Goal: Transaction & Acquisition: Purchase product/service

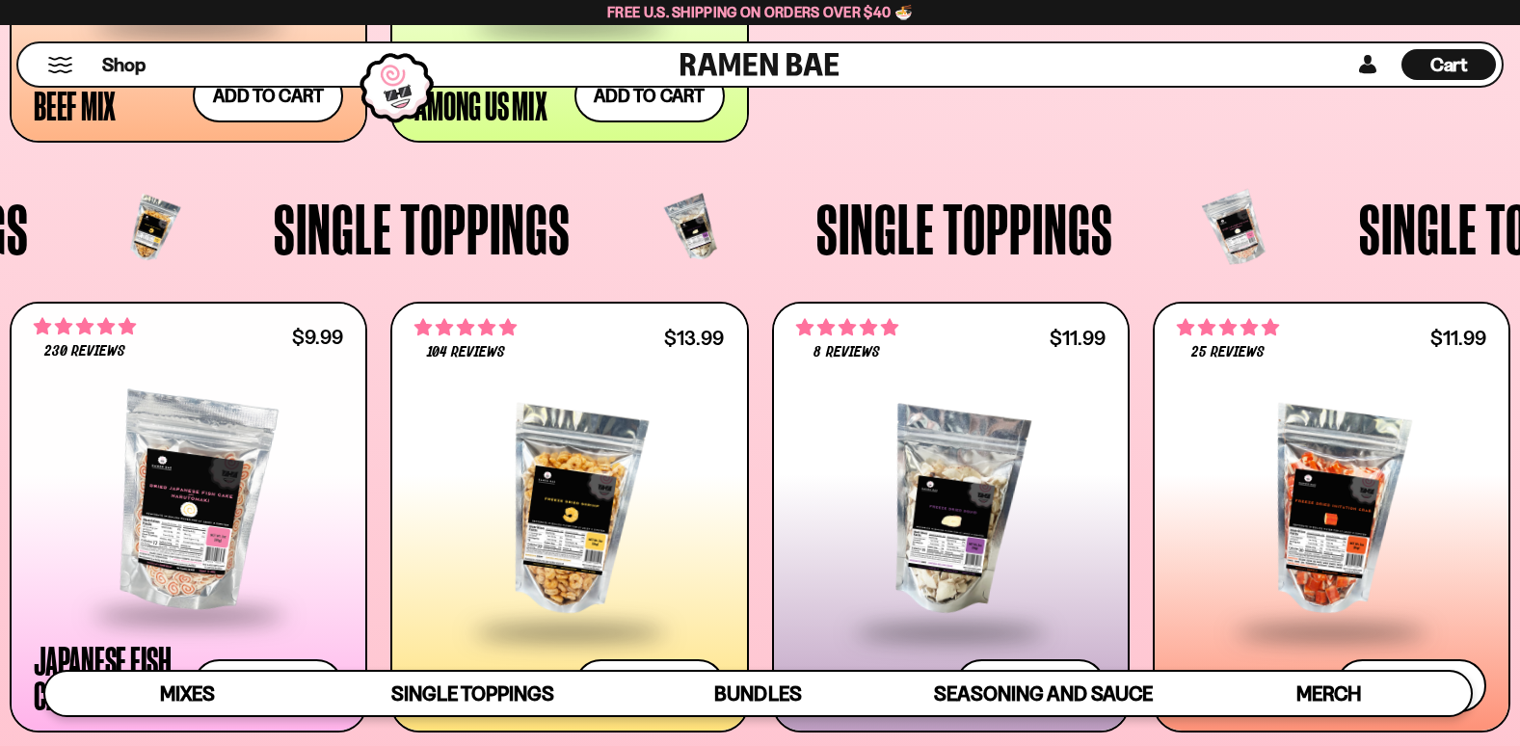
scroll to position [1638, 0]
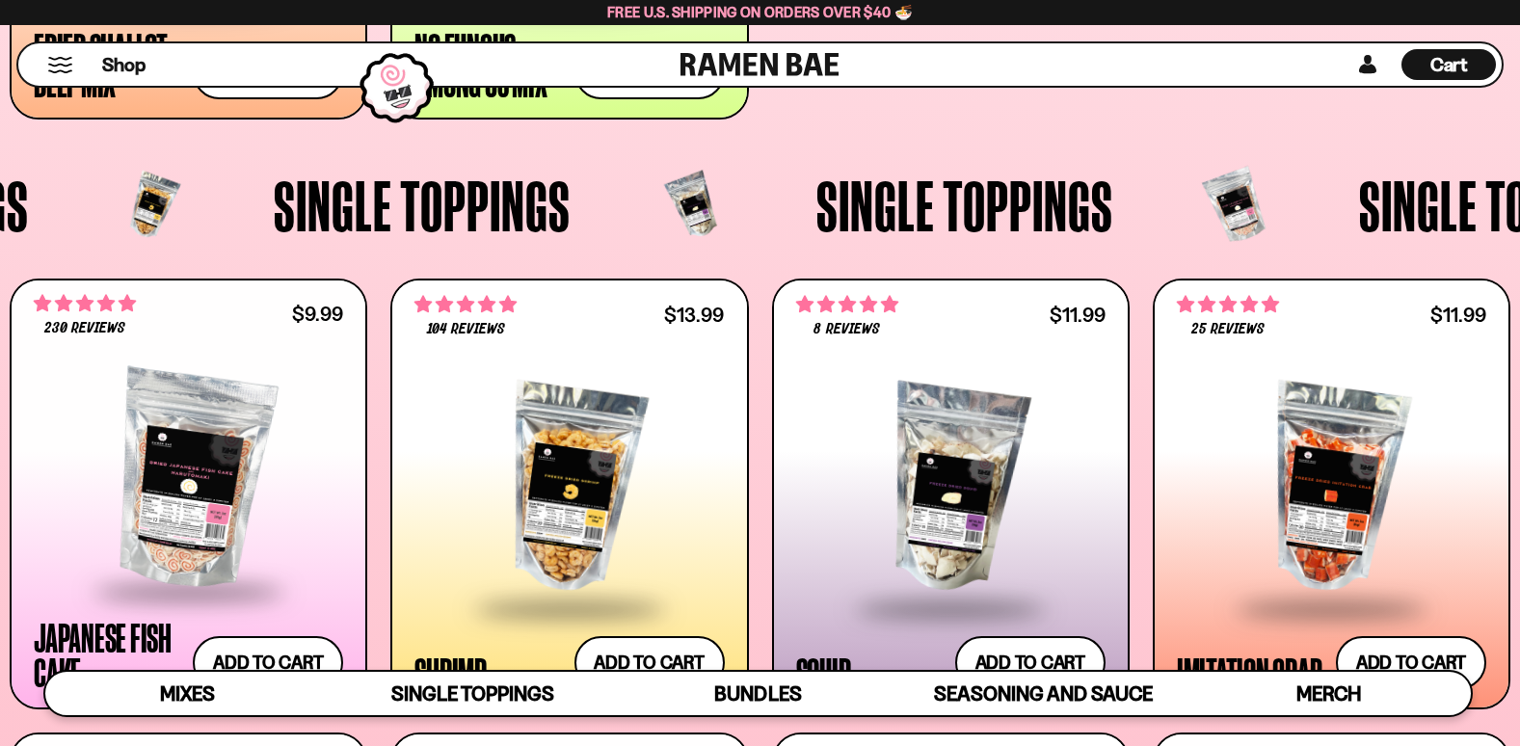
click at [1443, 67] on span "Cart" at bounding box center [1449, 64] width 38 height 23
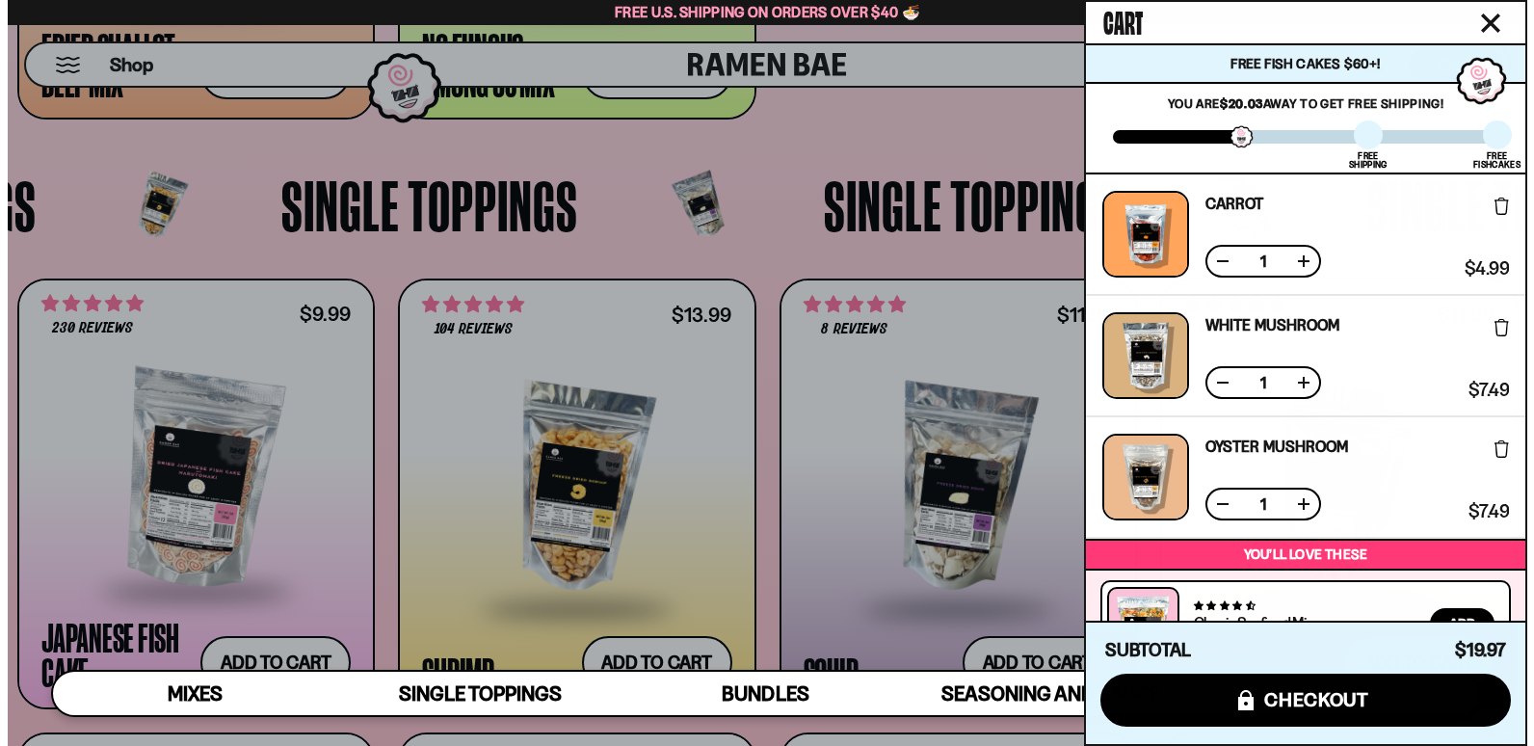
scroll to position [1646, 0]
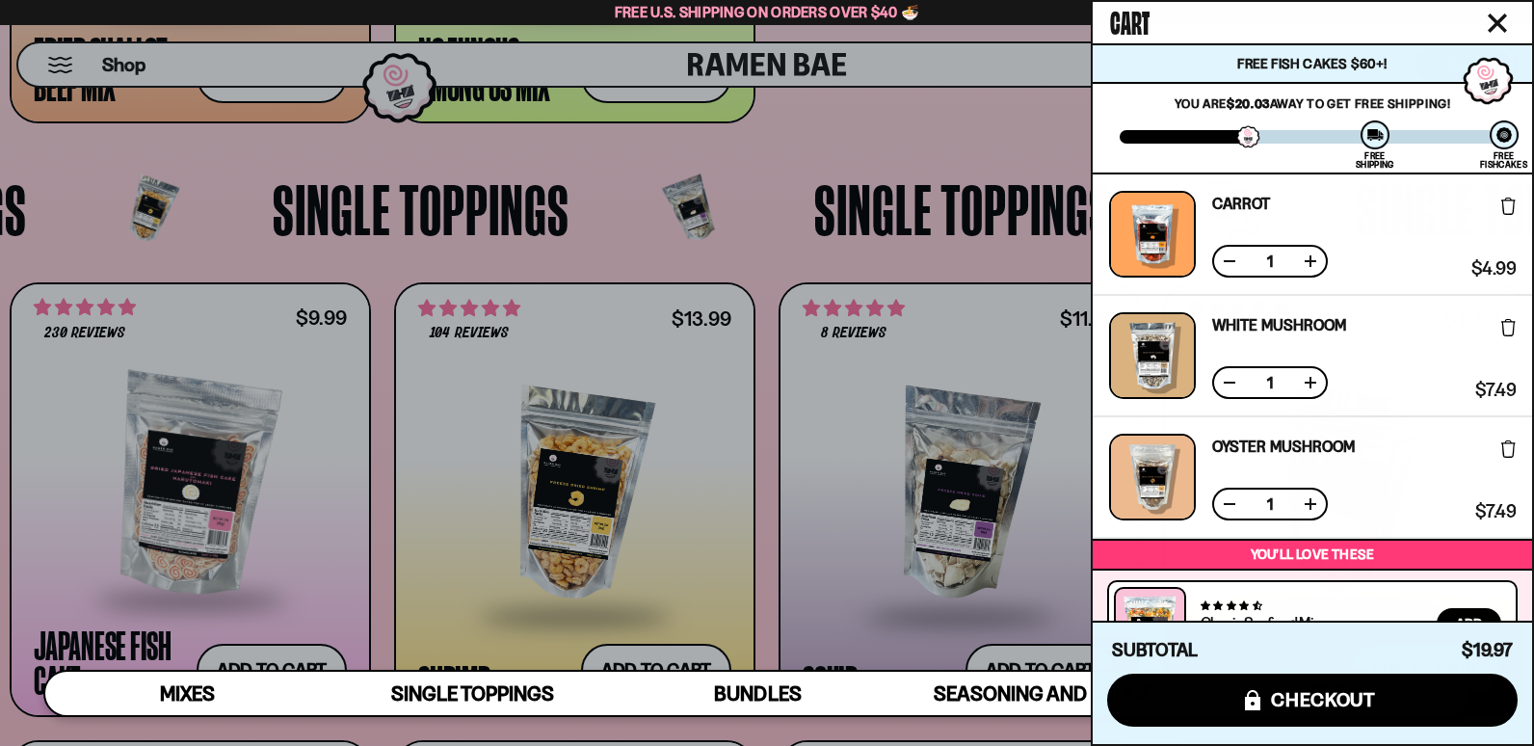
click at [1500, 21] on icon "Close cart" at bounding box center [1497, 22] width 17 height 17
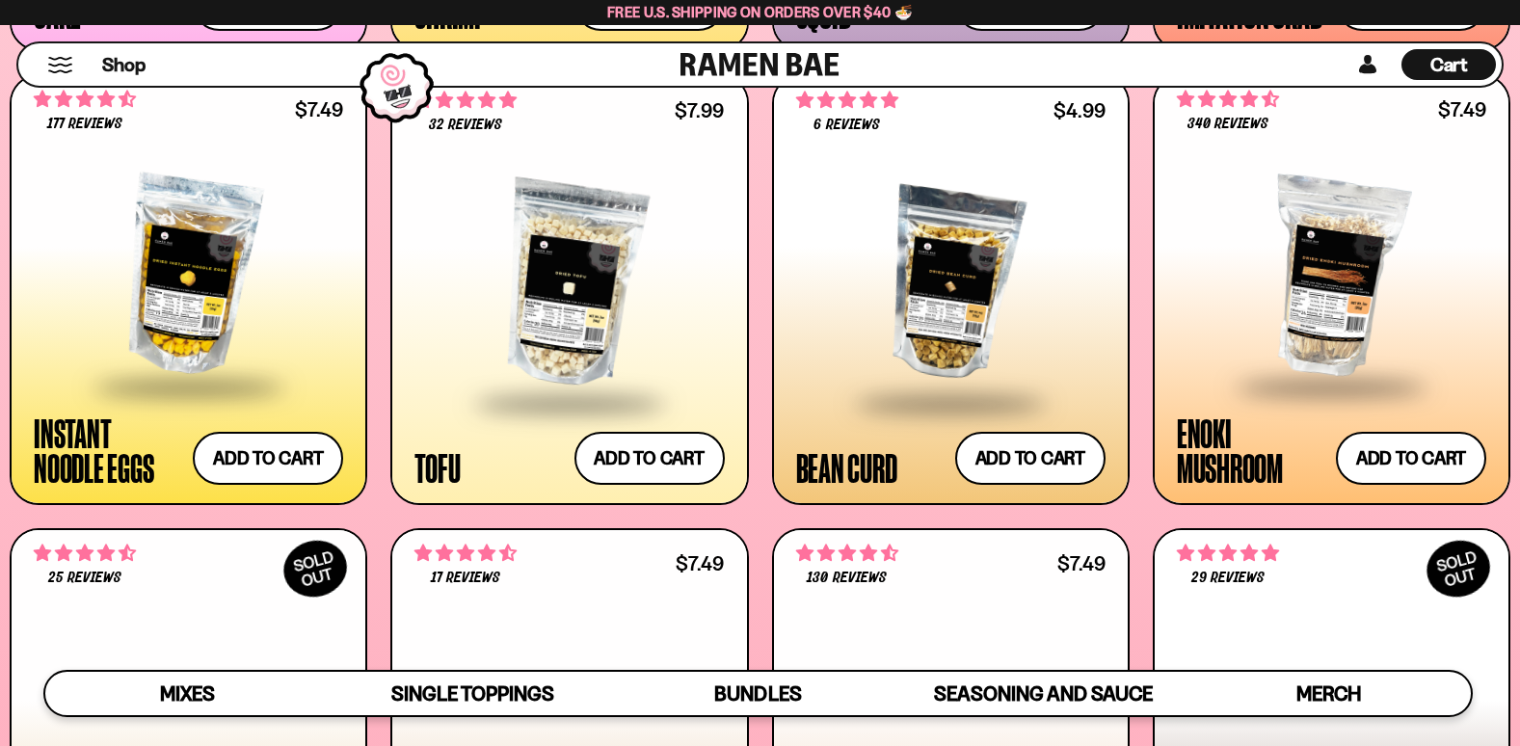
scroll to position [2313, 0]
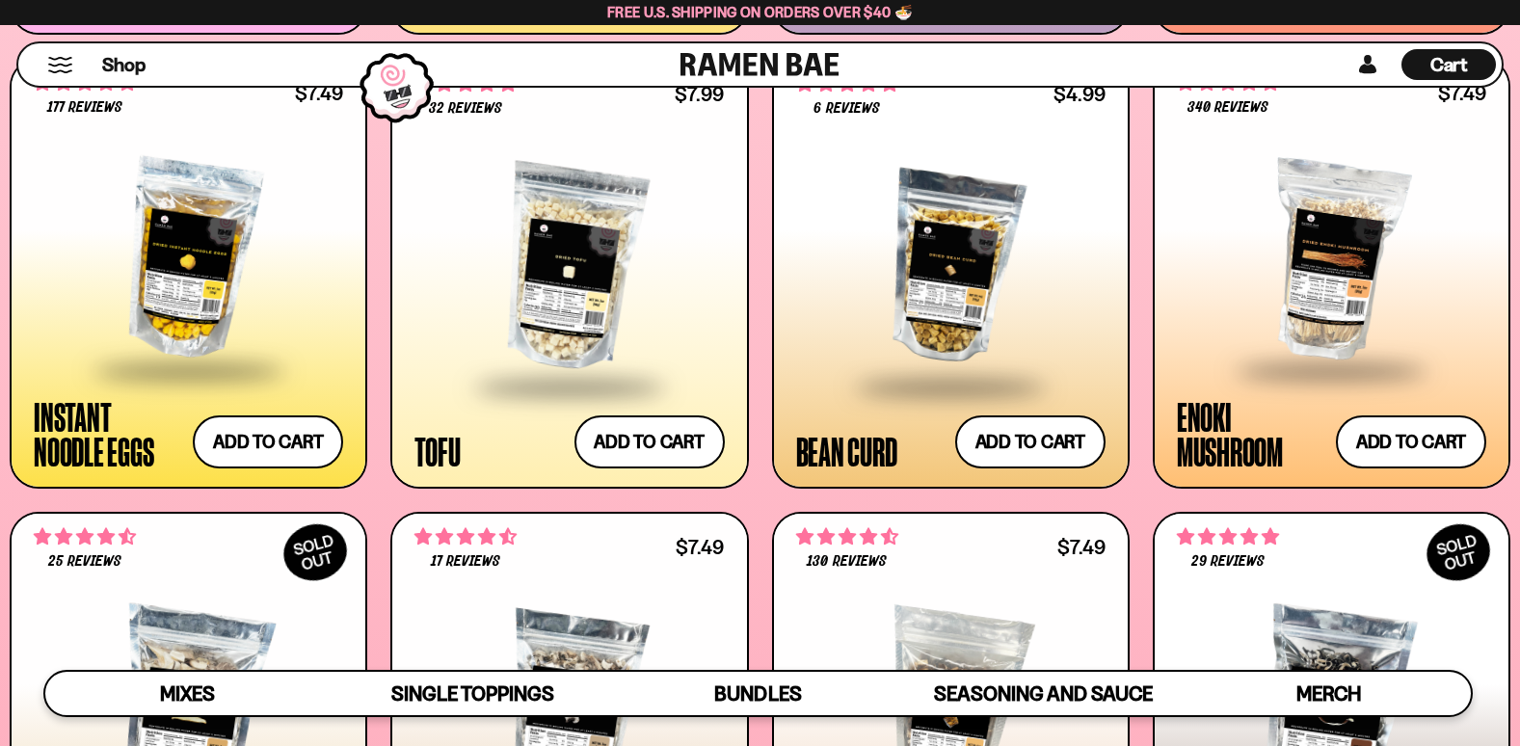
click at [96, 404] on span at bounding box center [188, 371] width 235 height 67
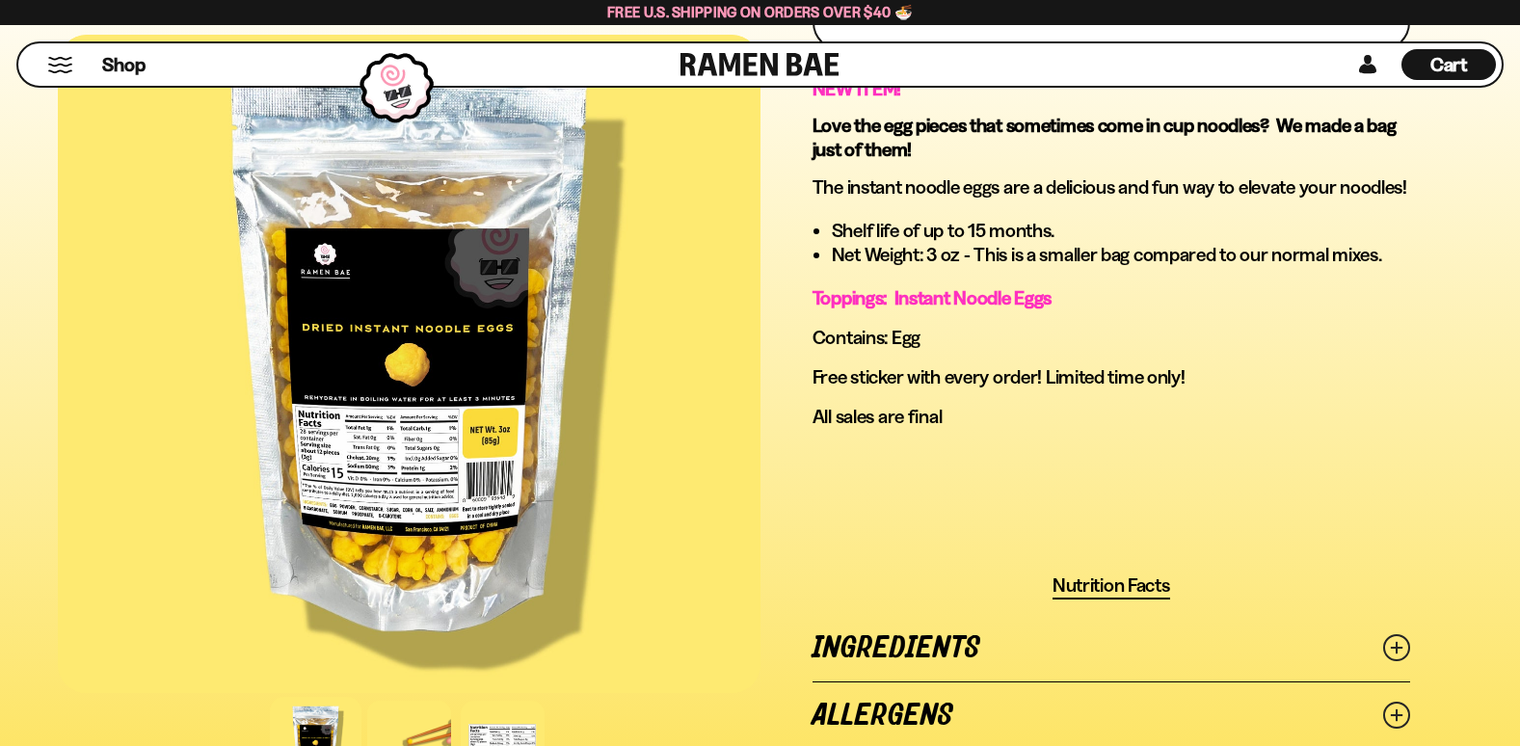
scroll to position [1060, 0]
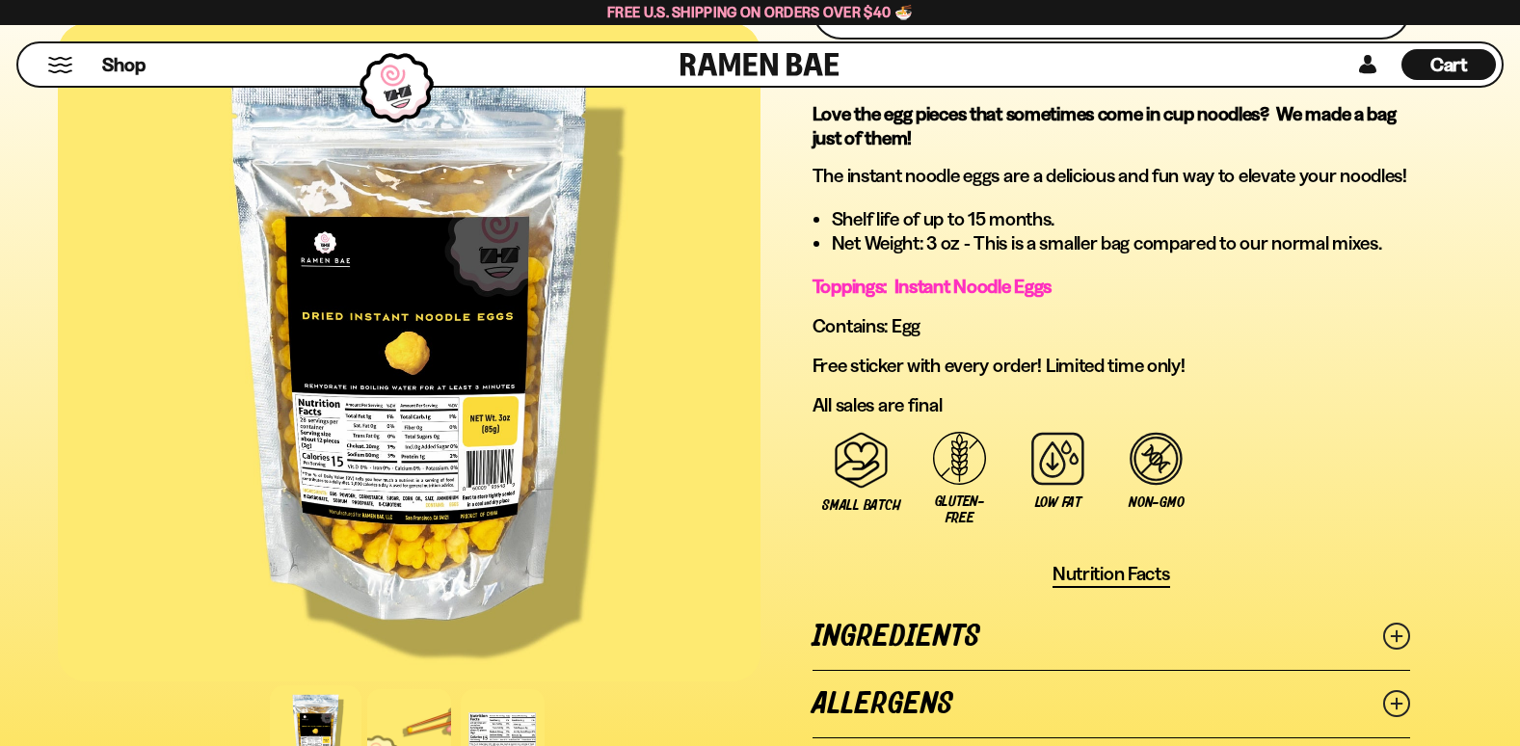
click at [1095, 578] on span "Nutrition Facts" at bounding box center [1111, 574] width 118 height 24
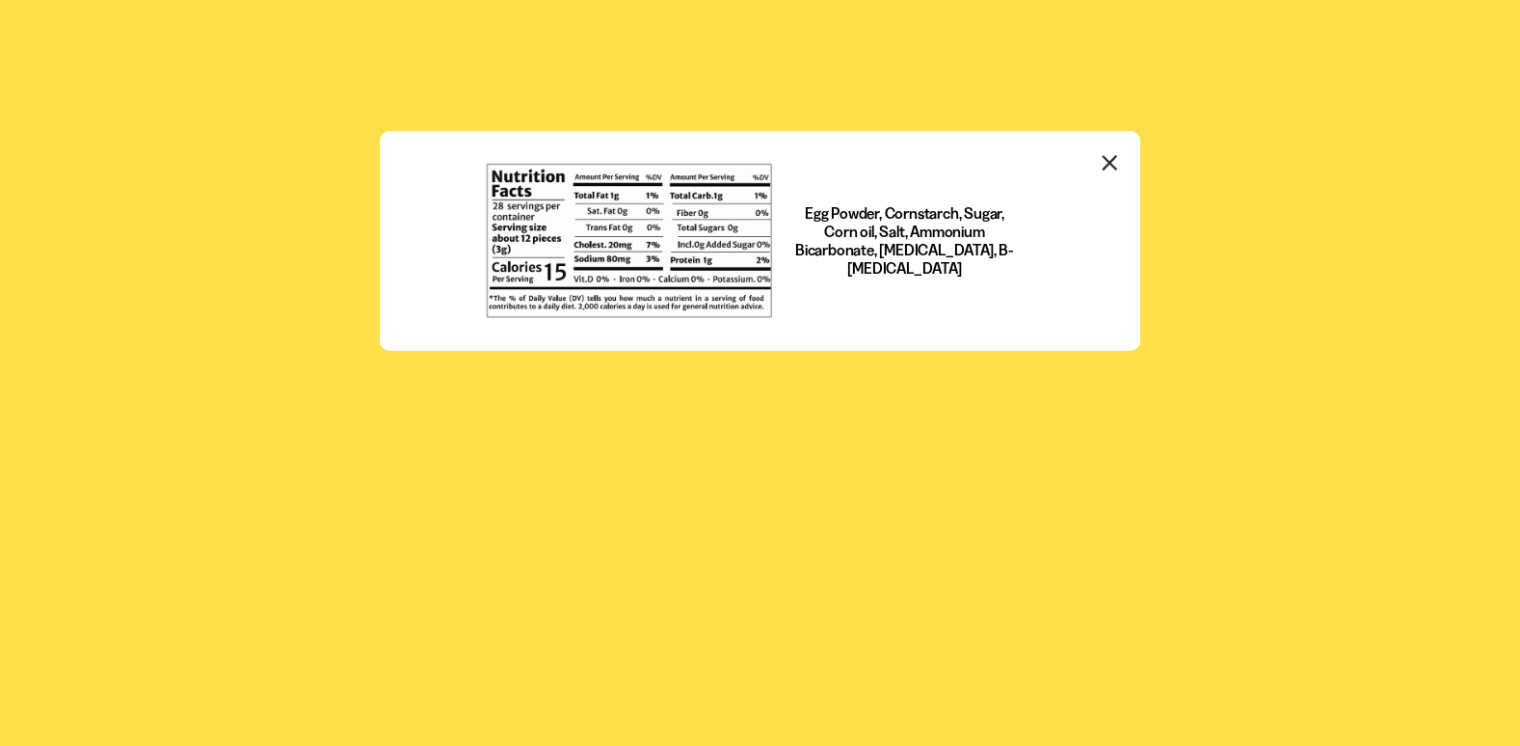
click at [1108, 164] on icon "Close modal" at bounding box center [1109, 162] width 13 height 13
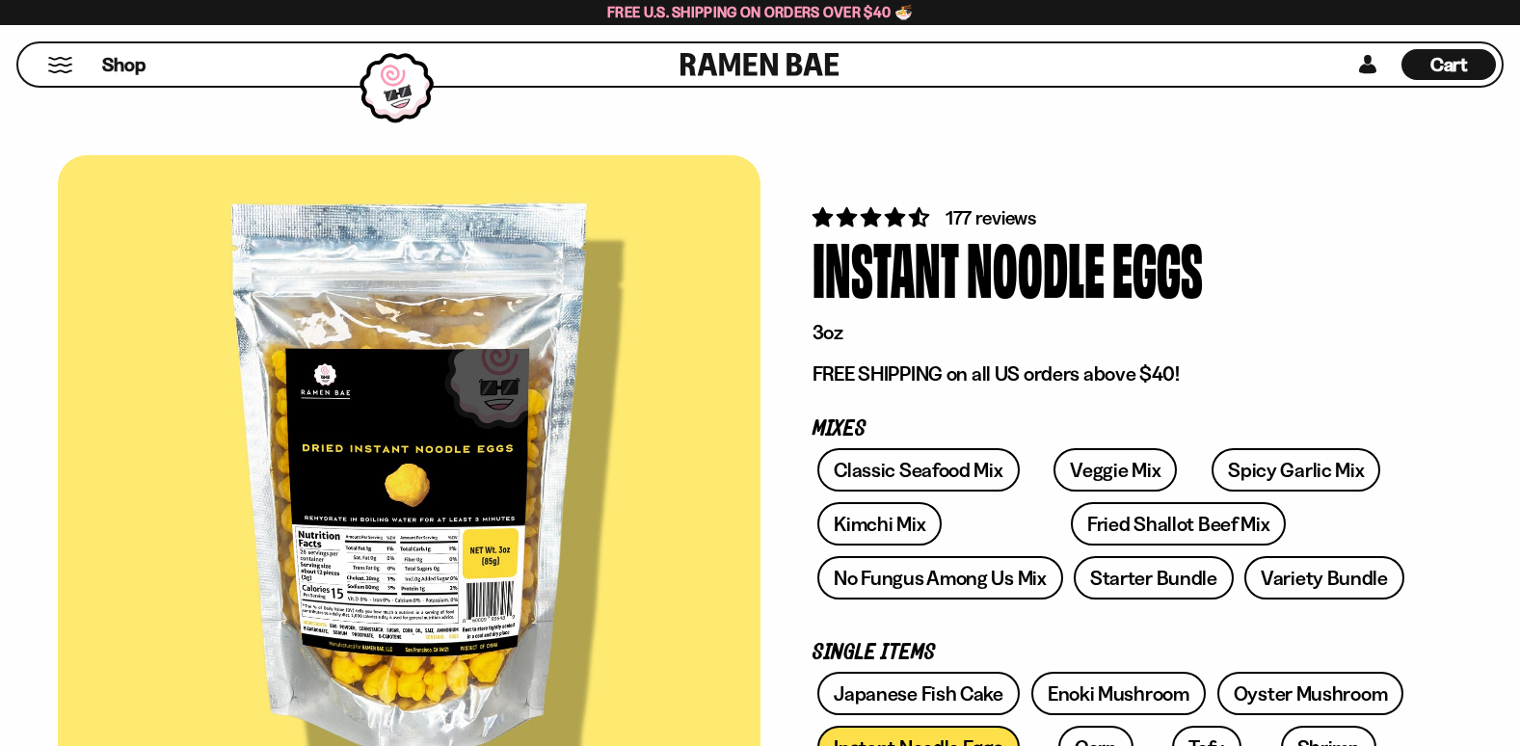
scroll to position [1060, 0]
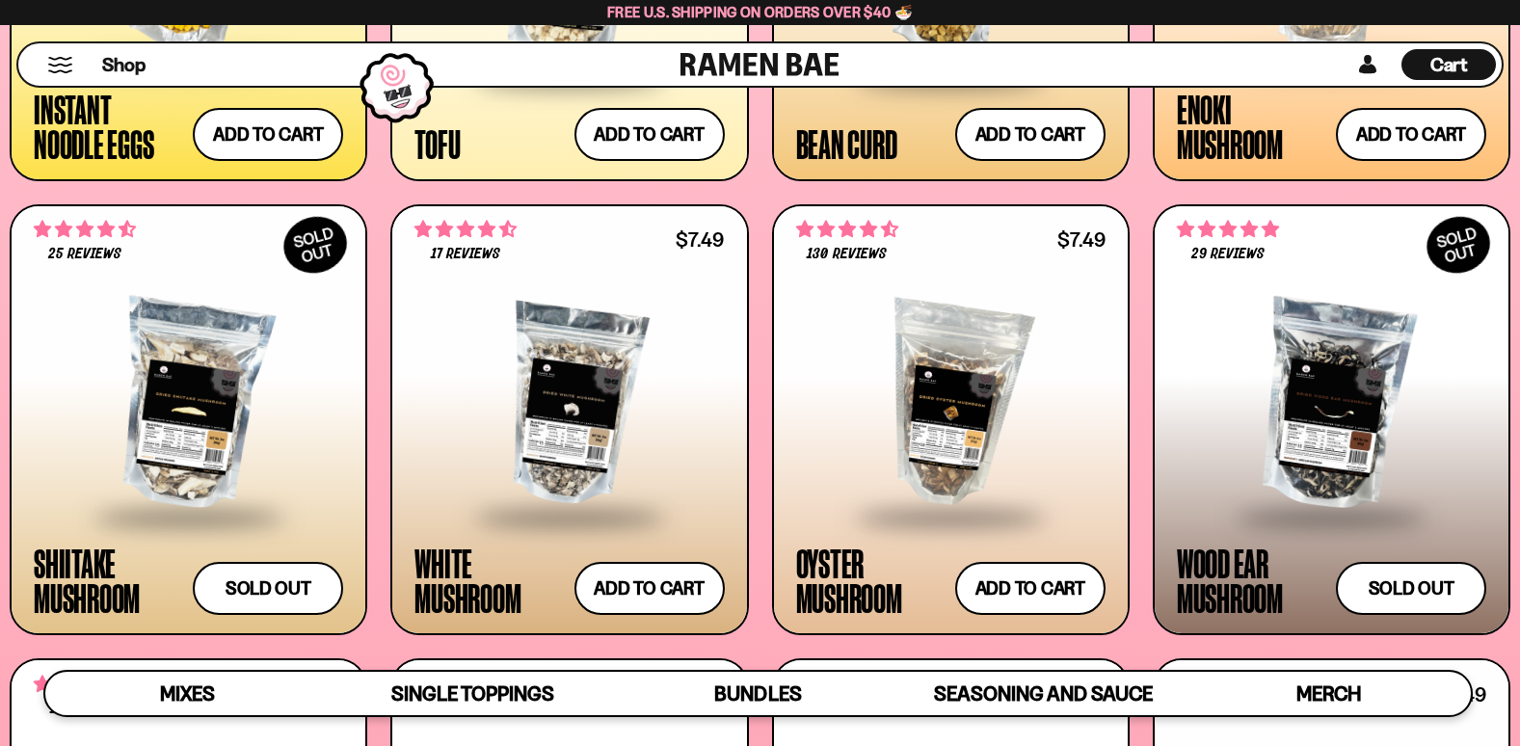
scroll to position [2794, 0]
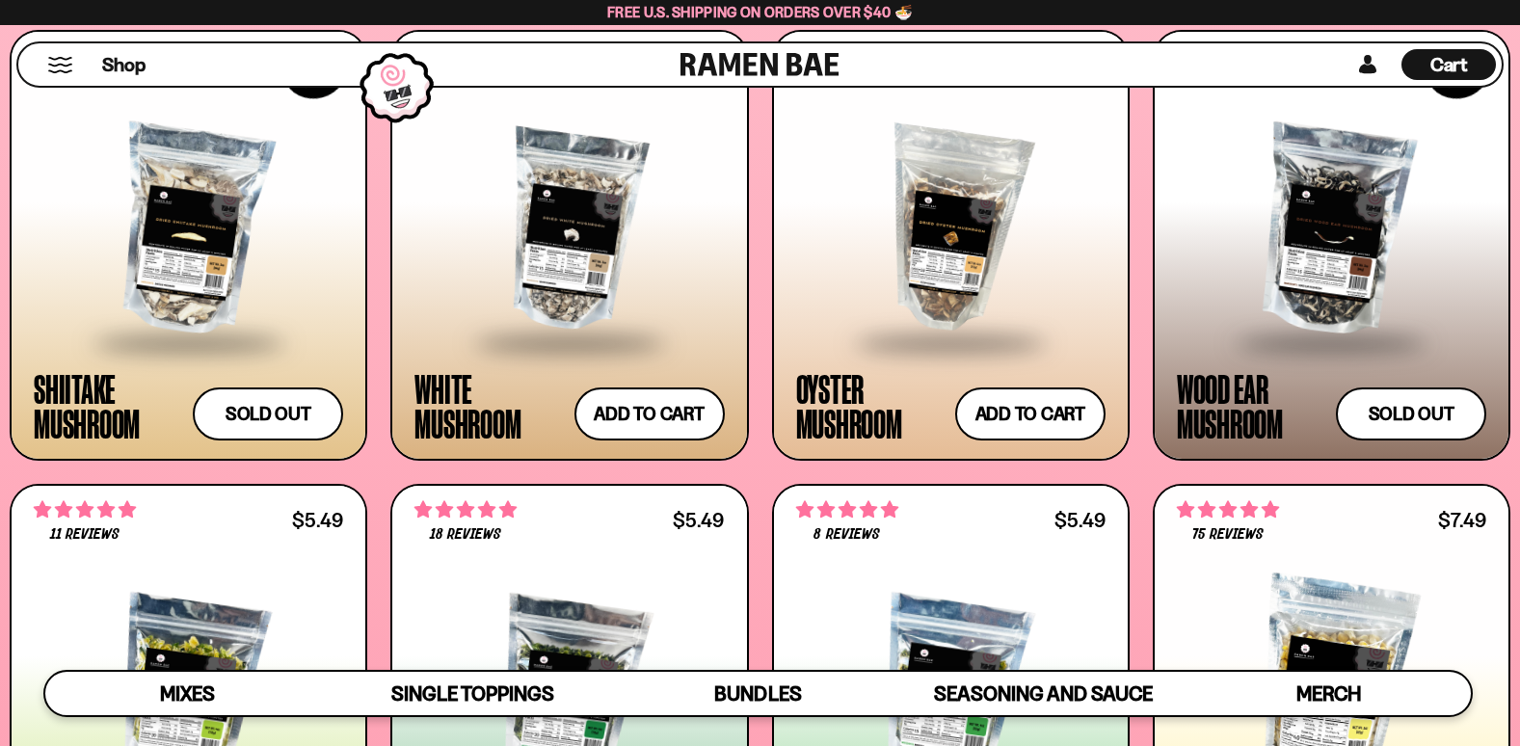
click at [455, 387] on div "White Mushroom" at bounding box center [488, 405] width 149 height 69
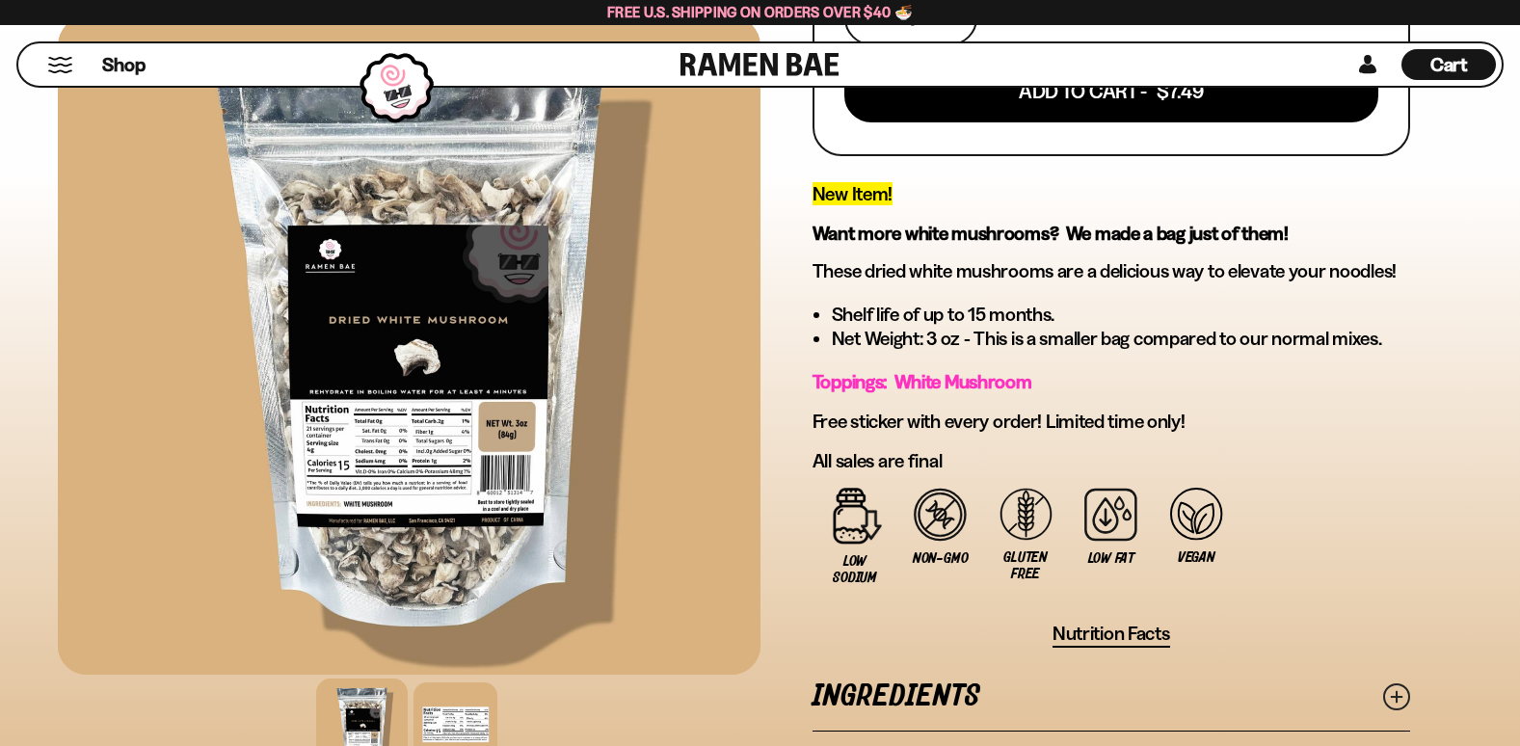
scroll to position [674, 0]
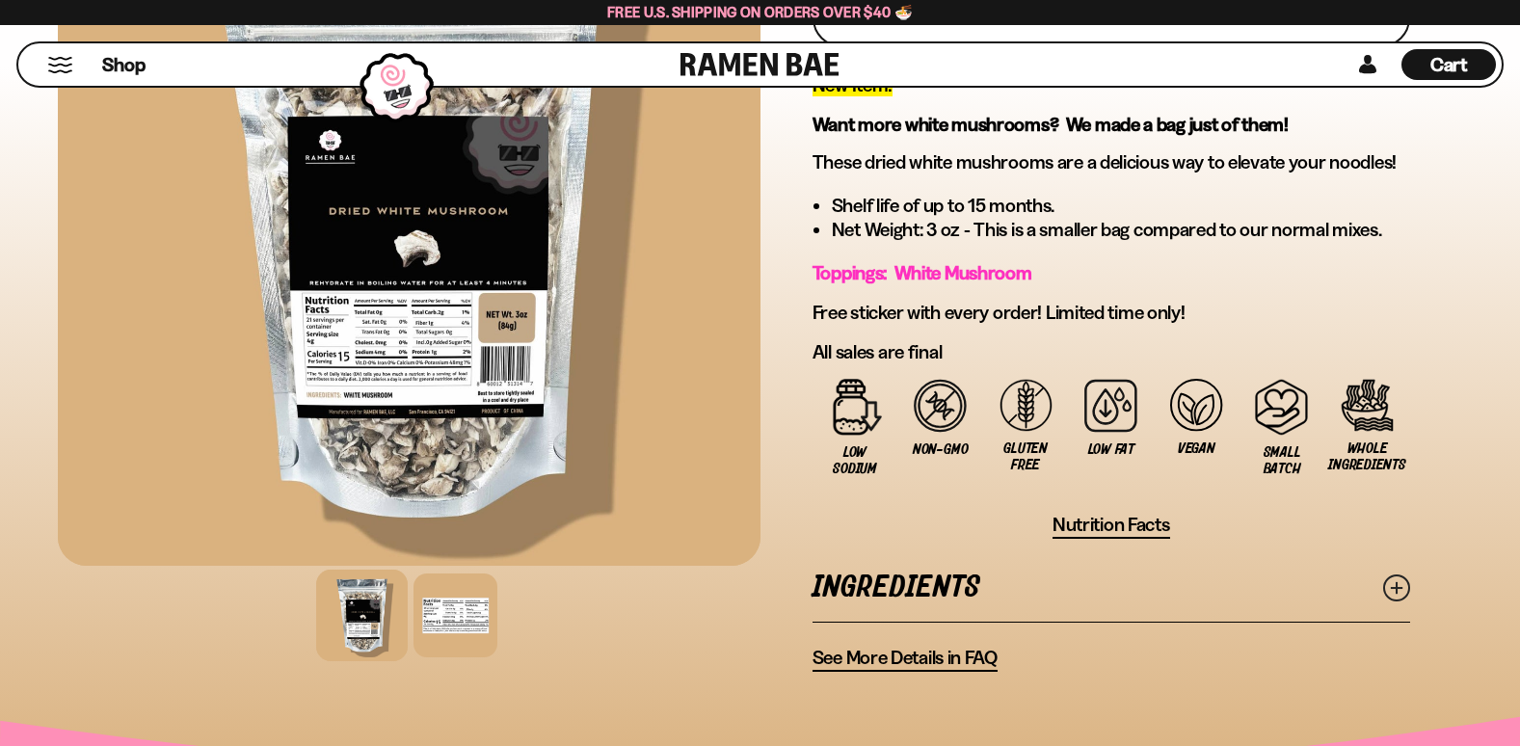
click at [1123, 521] on span "Nutrition Facts" at bounding box center [1111, 525] width 118 height 24
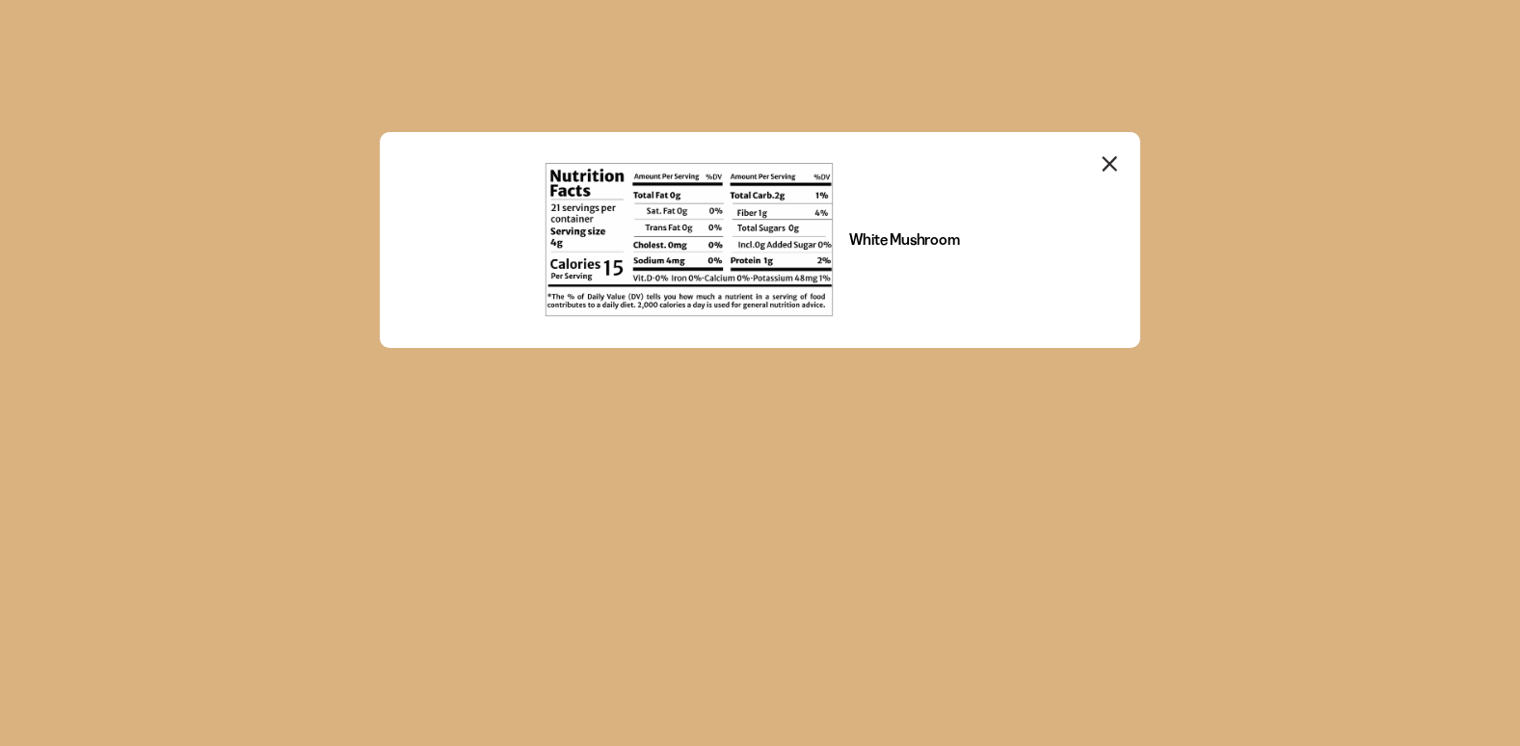
click at [1110, 166] on icon "Close modal" at bounding box center [1108, 163] width 13 height 13
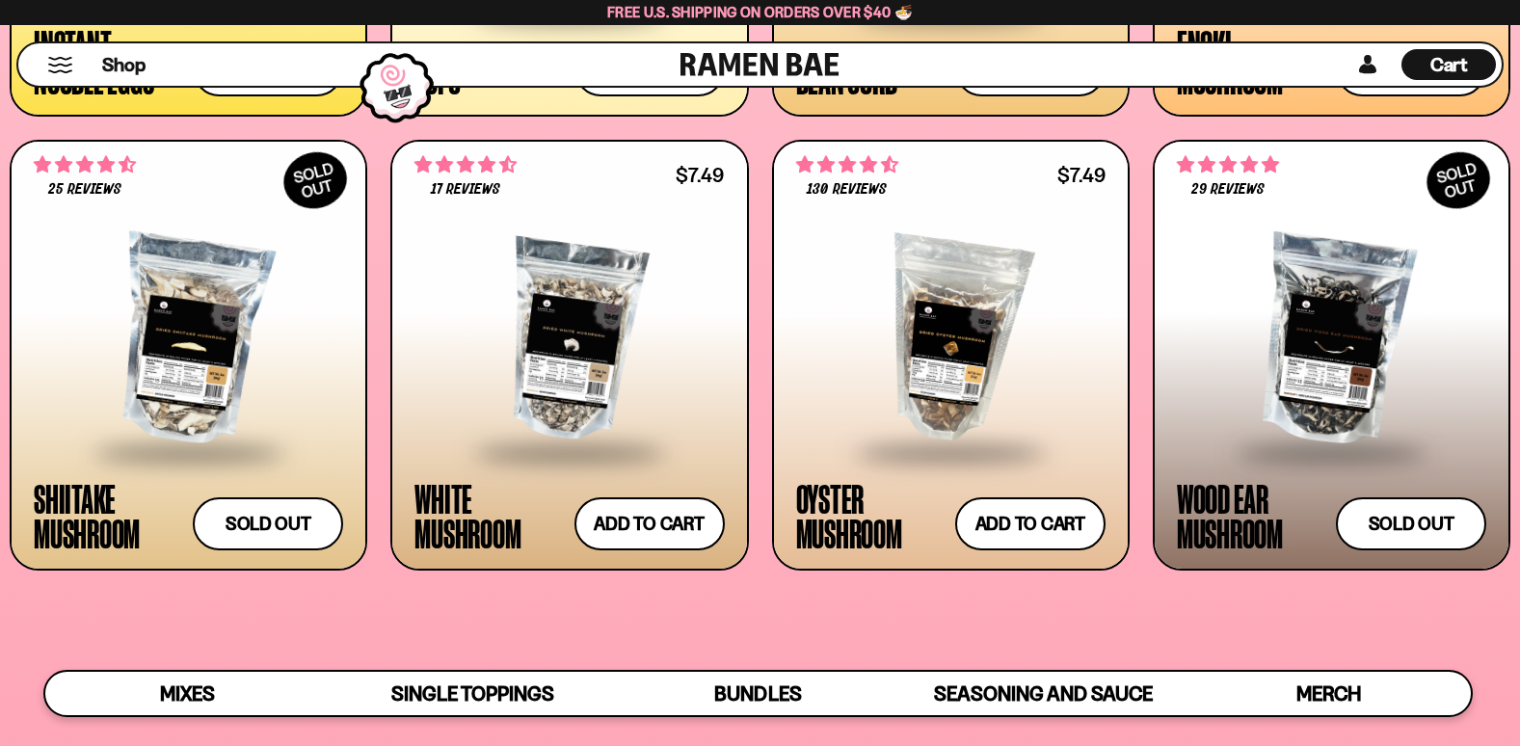
scroll to position [2698, 0]
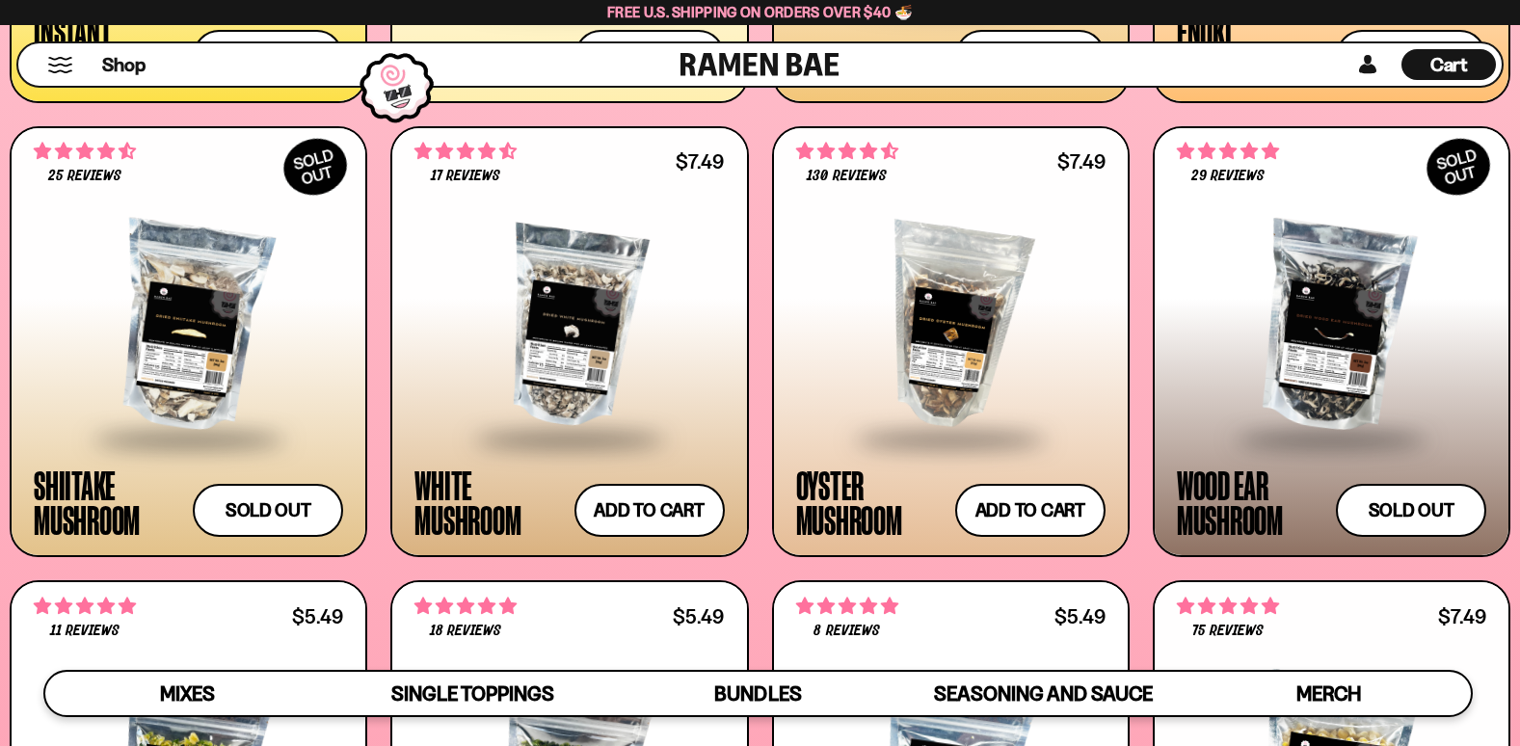
click at [864, 504] on div "Oyster Mushroom" at bounding box center [870, 501] width 149 height 69
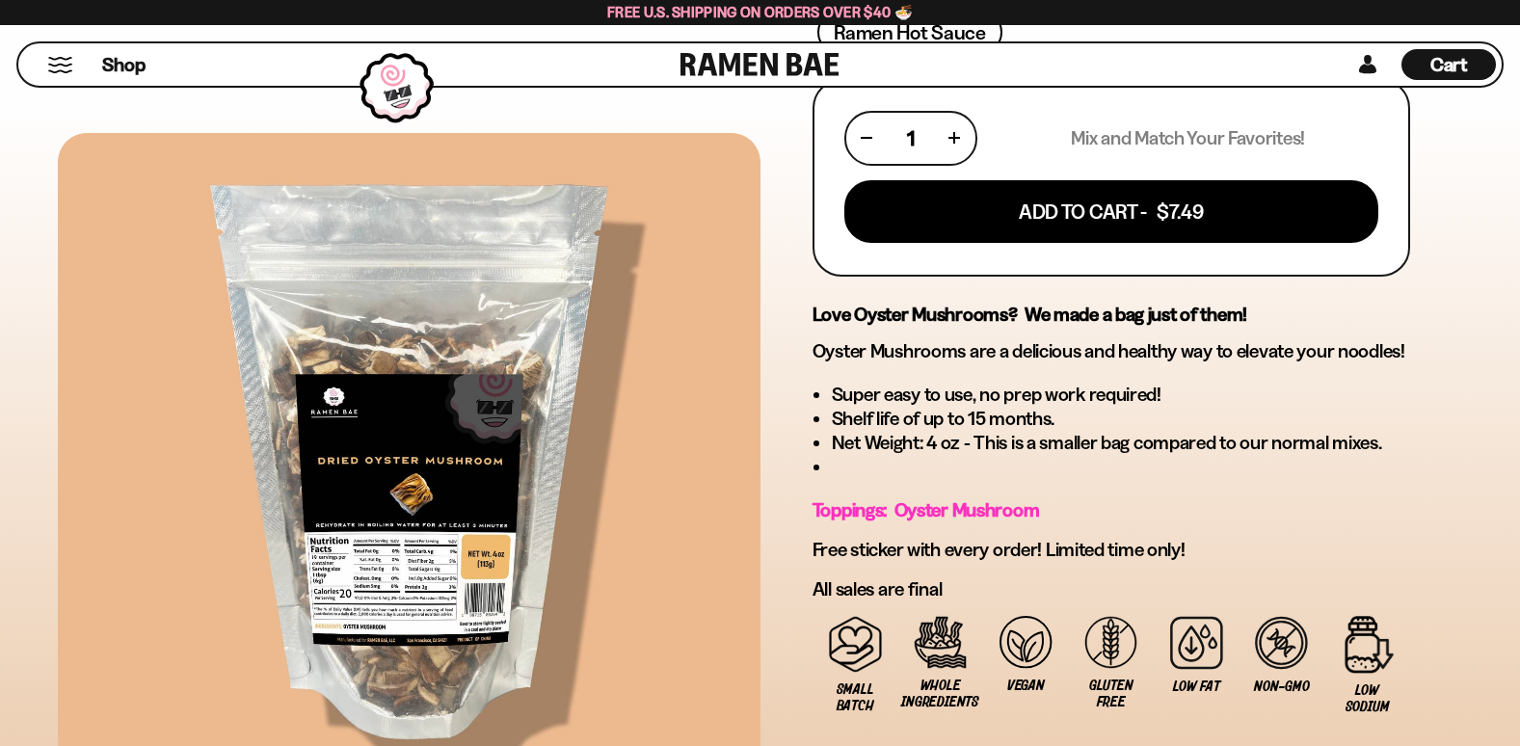
scroll to position [867, 0]
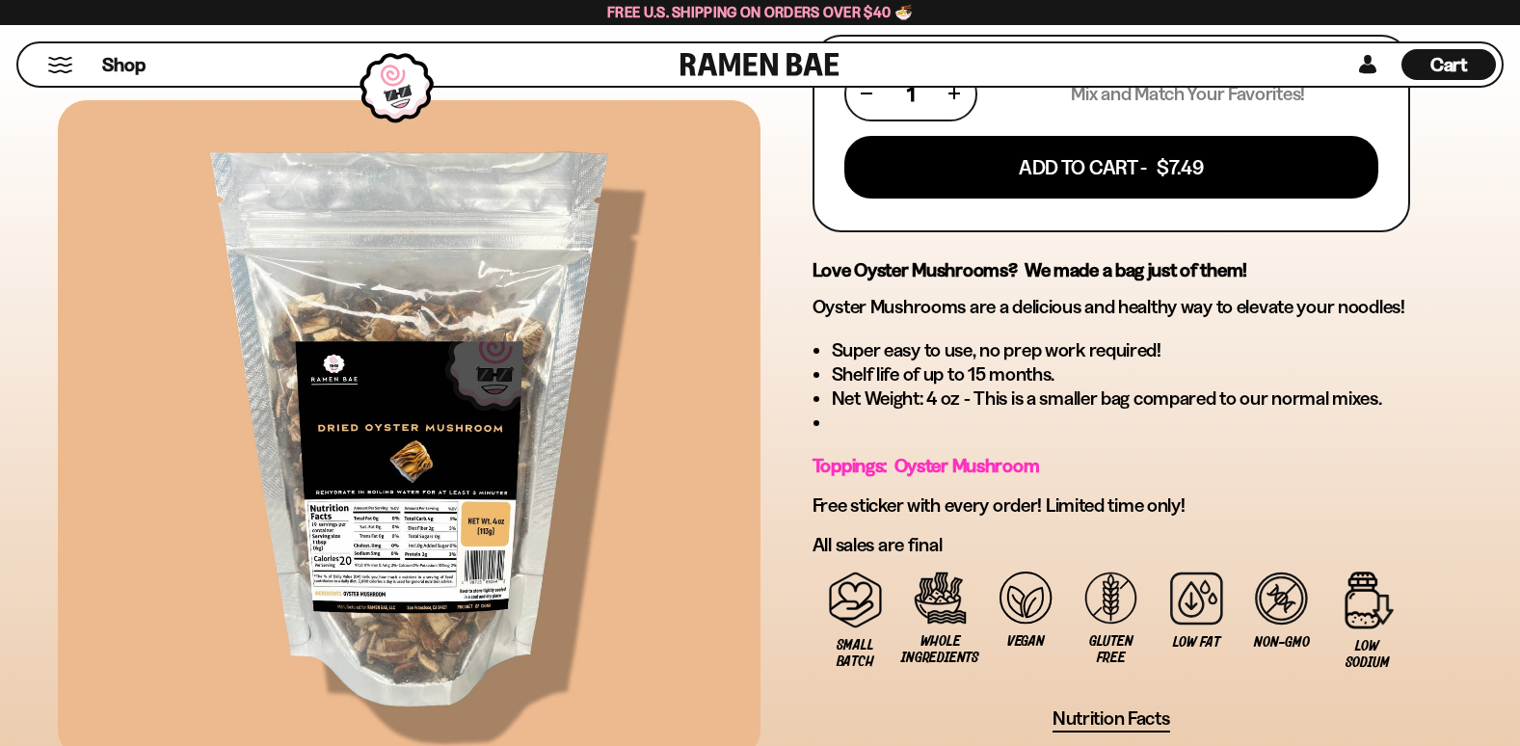
click at [1142, 717] on span "Nutrition Facts" at bounding box center [1111, 718] width 118 height 24
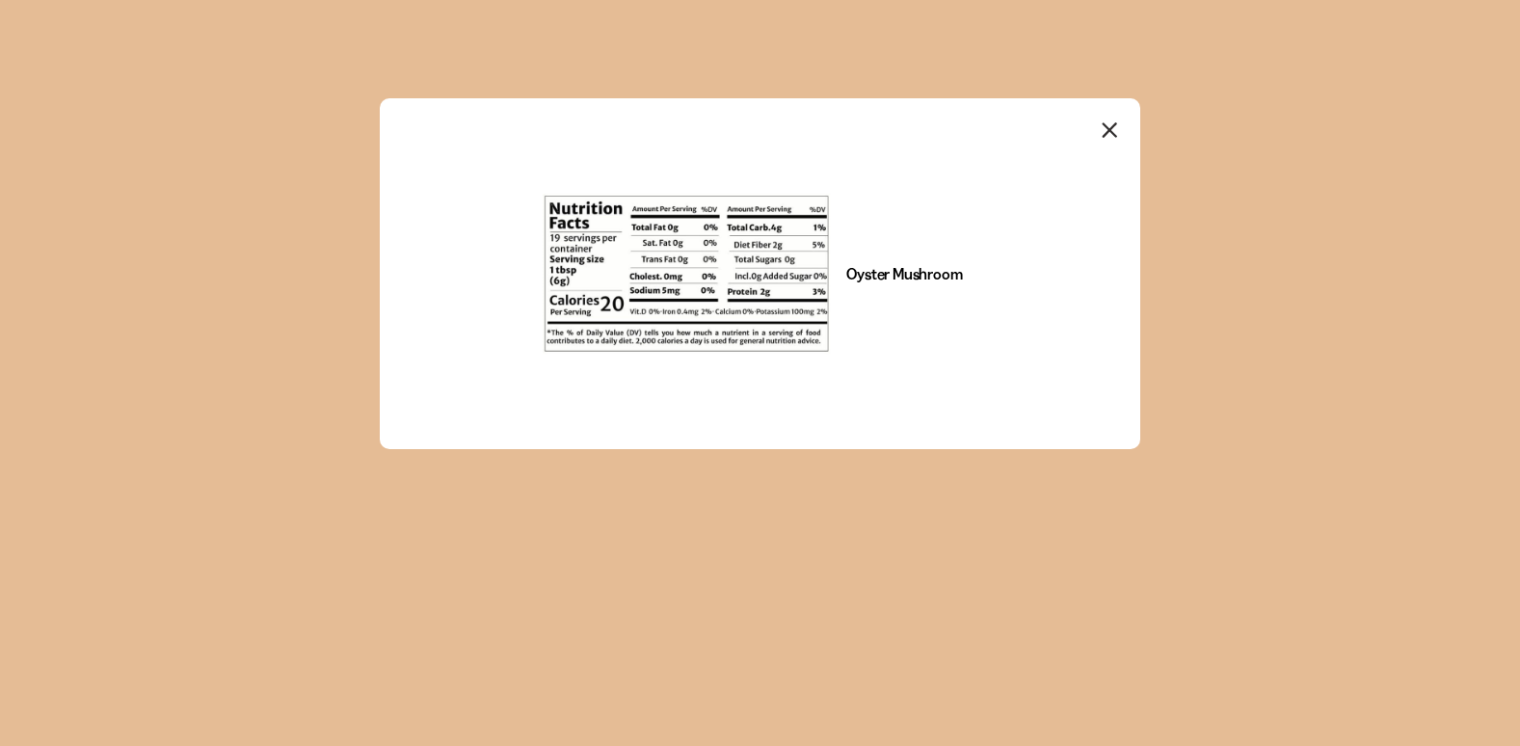
click at [1106, 126] on icon "Close modal" at bounding box center [1108, 129] width 13 height 13
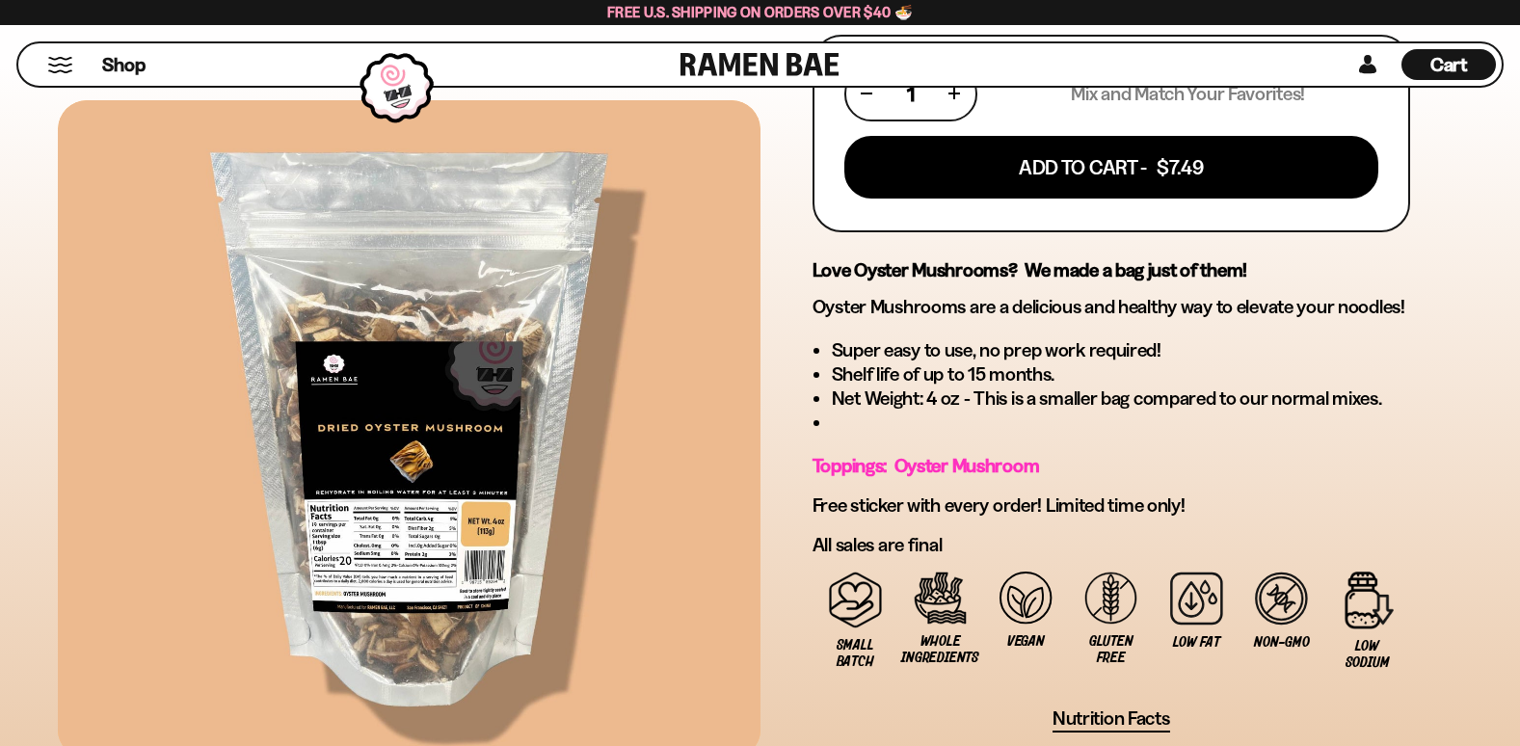
click at [1447, 54] on span "Cart" at bounding box center [1449, 64] width 38 height 23
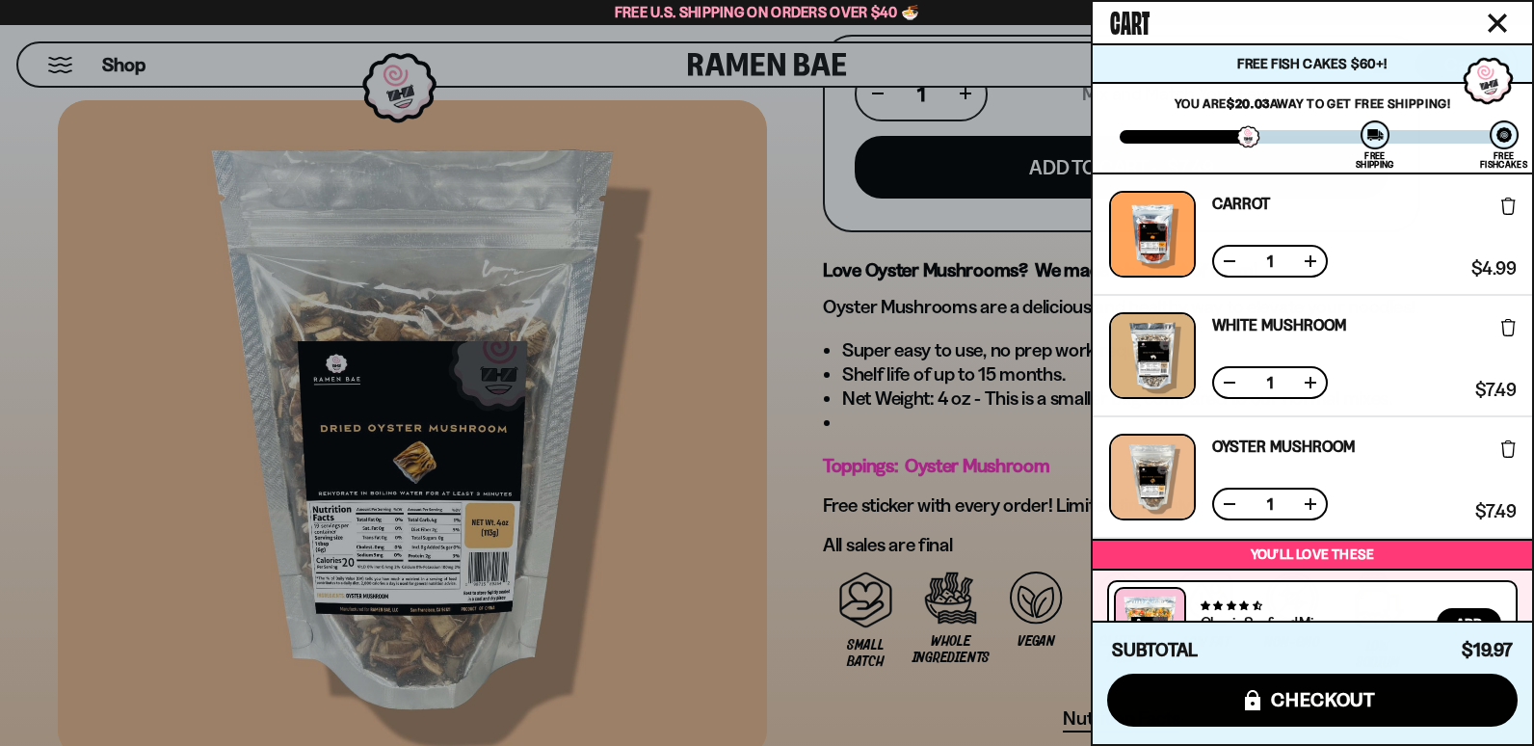
click at [1234, 381] on button at bounding box center [1229, 382] width 19 height 19
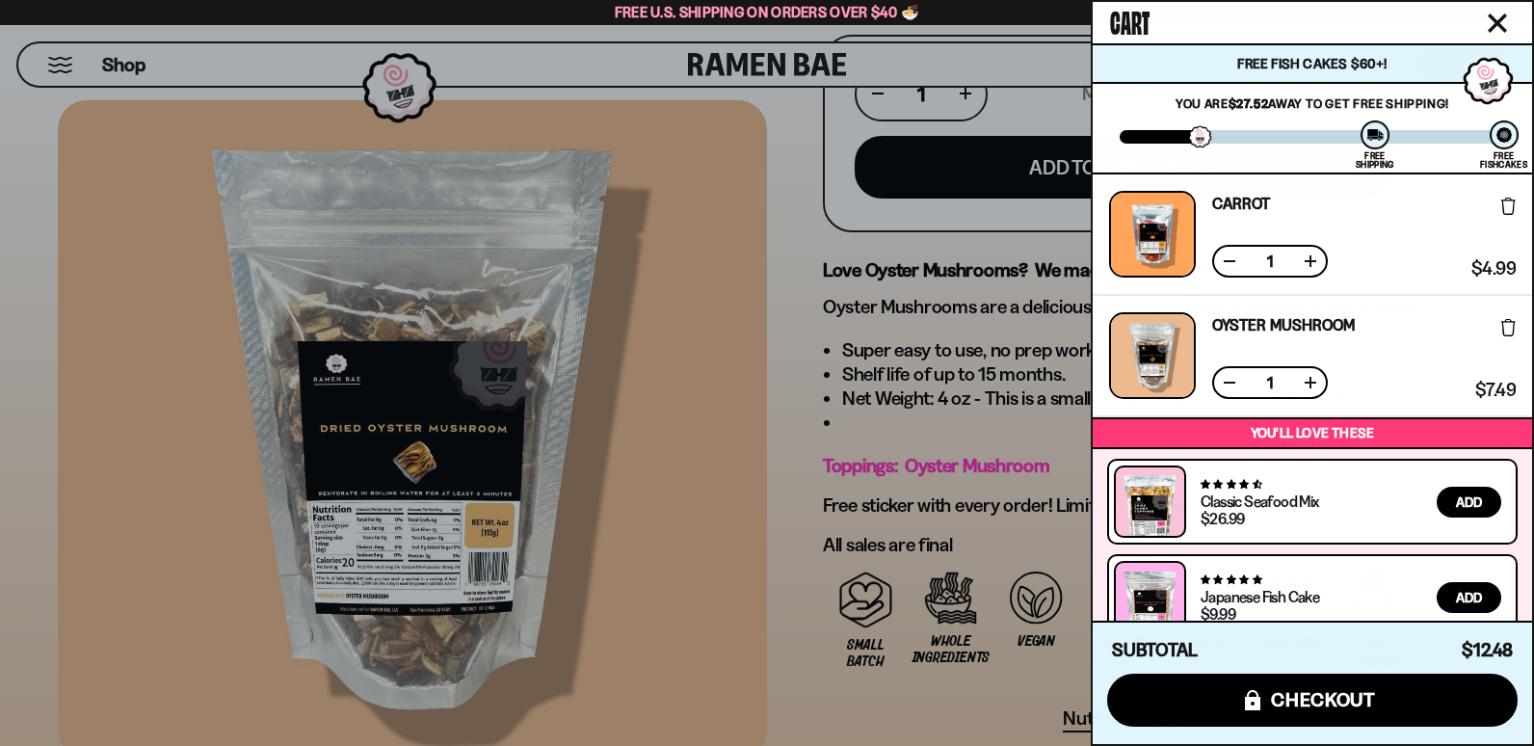
click at [1498, 20] on icon "Close cart" at bounding box center [1497, 22] width 17 height 17
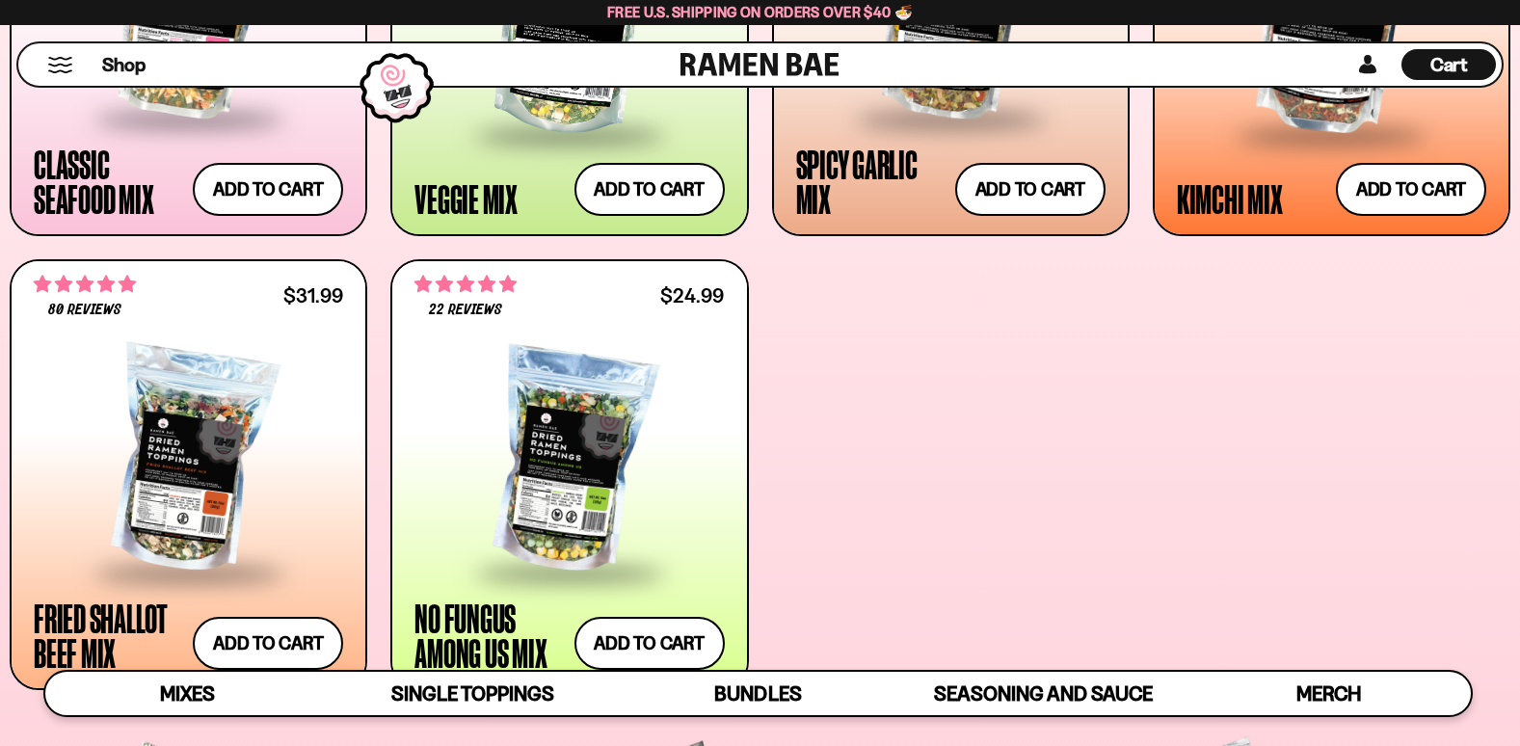
scroll to position [1060, 0]
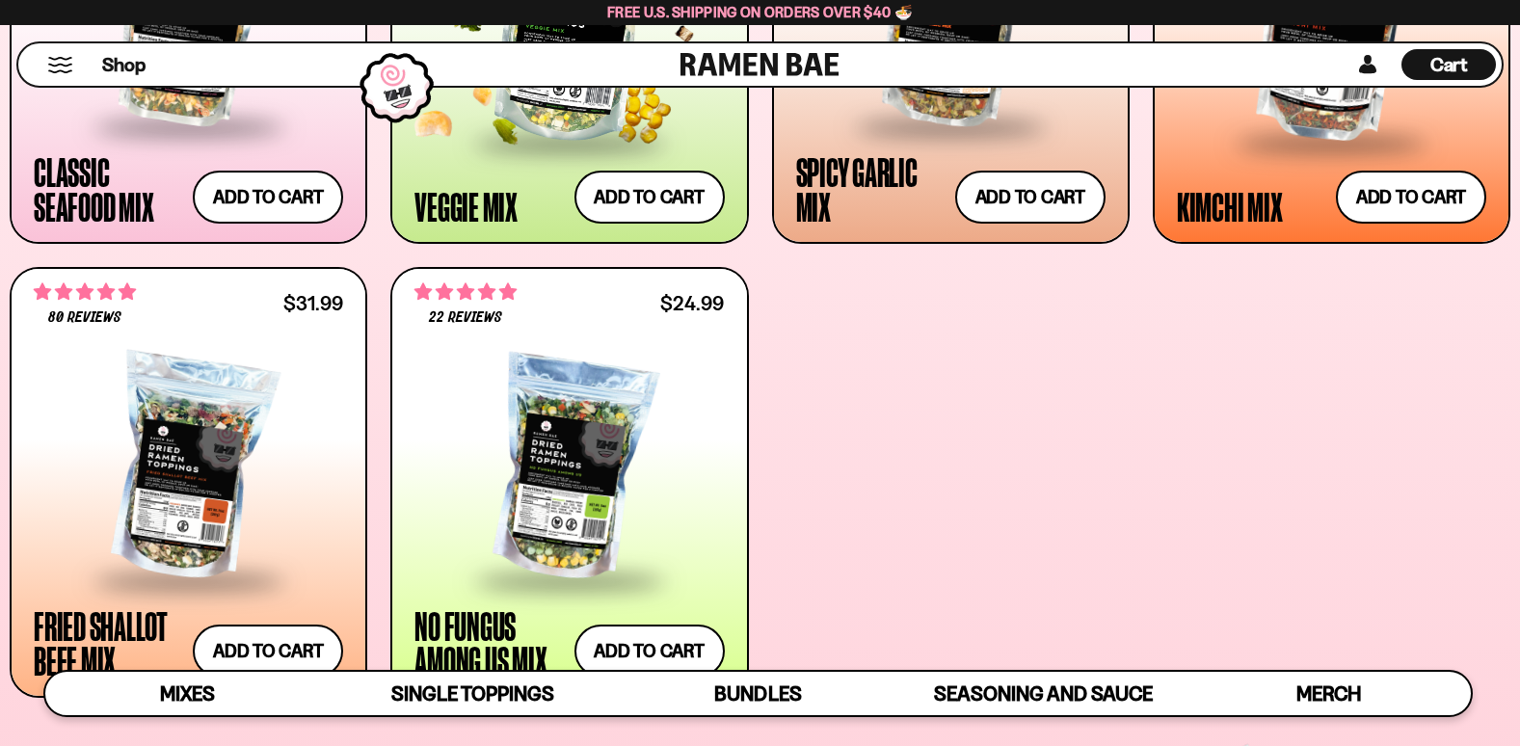
click at [454, 189] on div "Veggie Mix" at bounding box center [465, 206] width 103 height 35
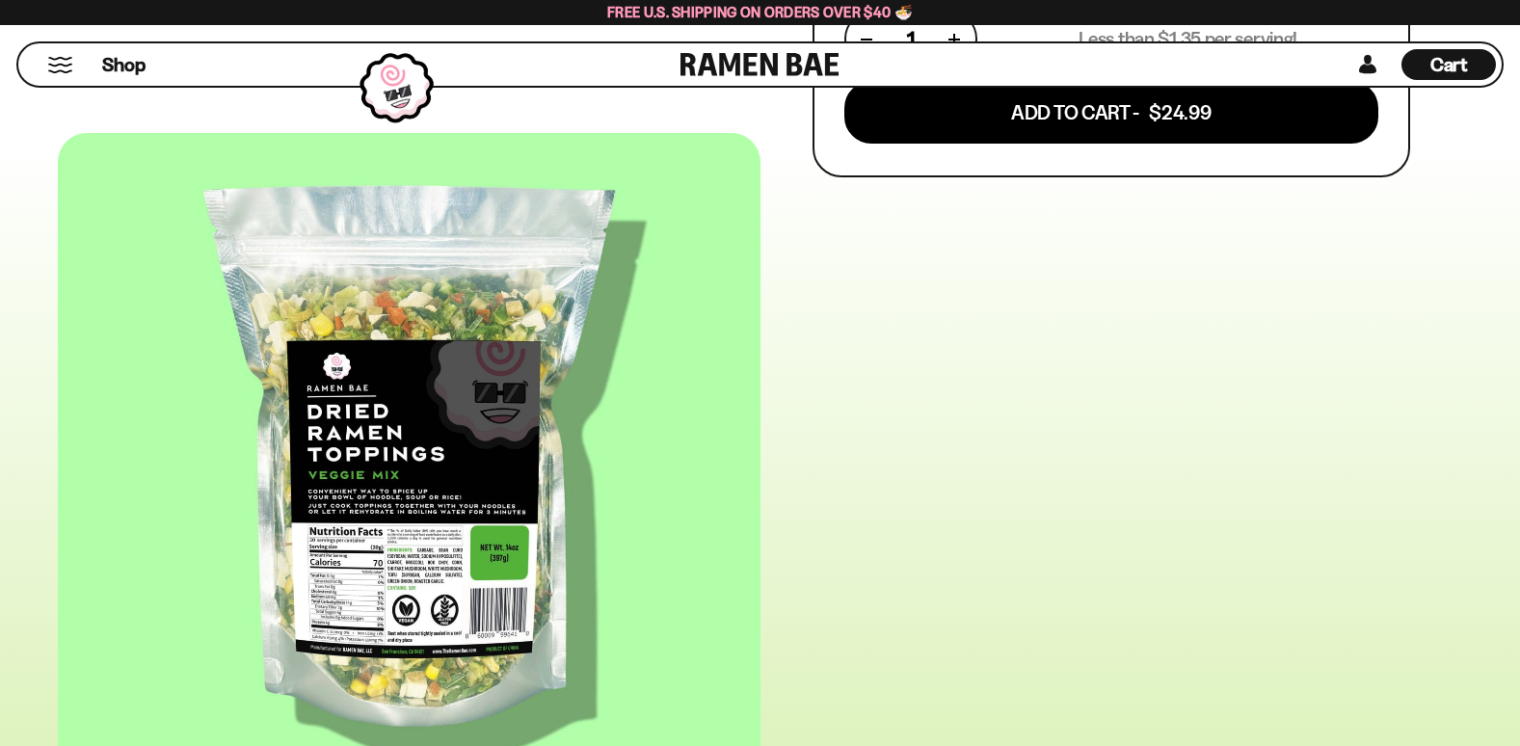
scroll to position [964, 0]
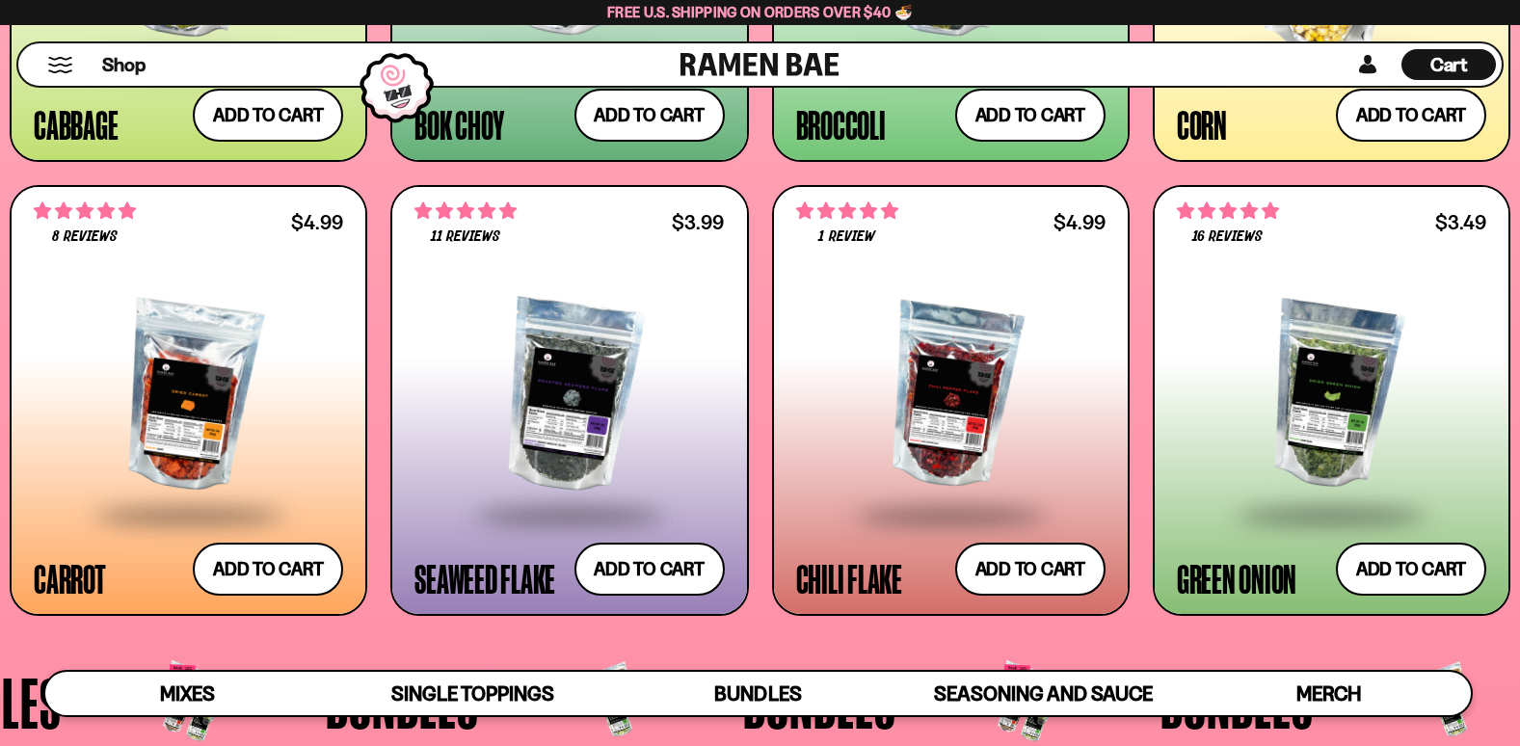
scroll to position [3469, 0]
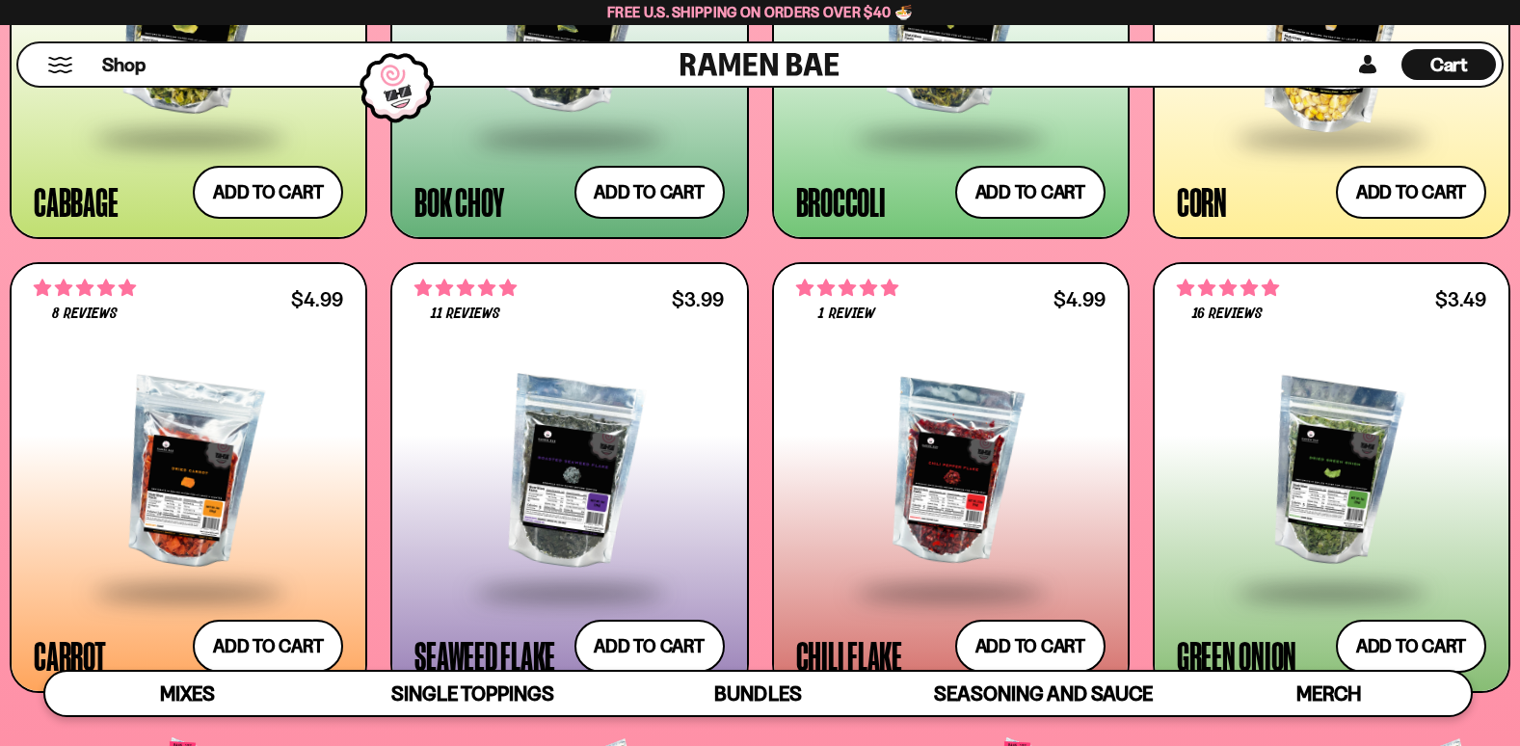
click at [173, 454] on div at bounding box center [188, 473] width 309 height 233
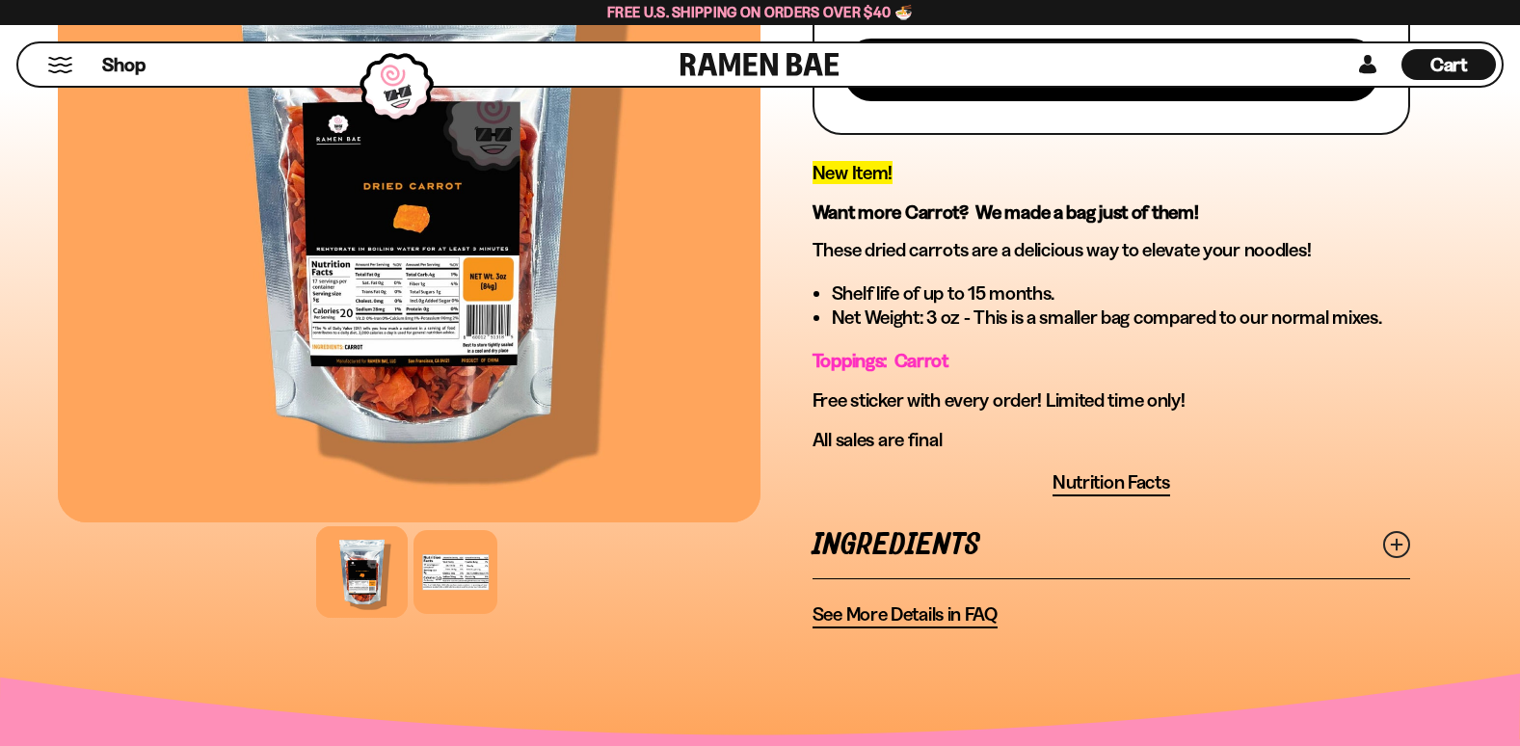
scroll to position [771, 0]
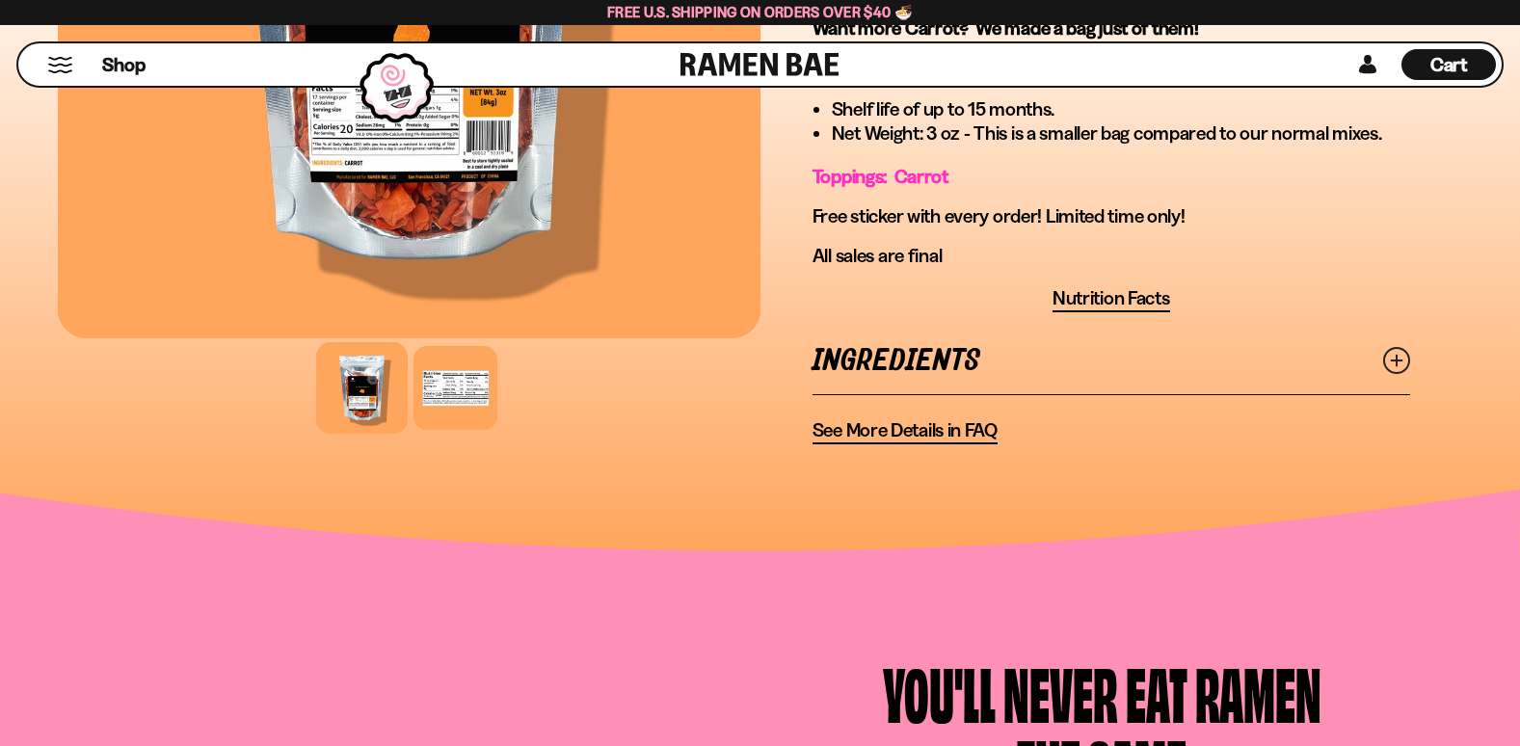
click at [1132, 297] on span "Nutrition Facts" at bounding box center [1111, 298] width 118 height 24
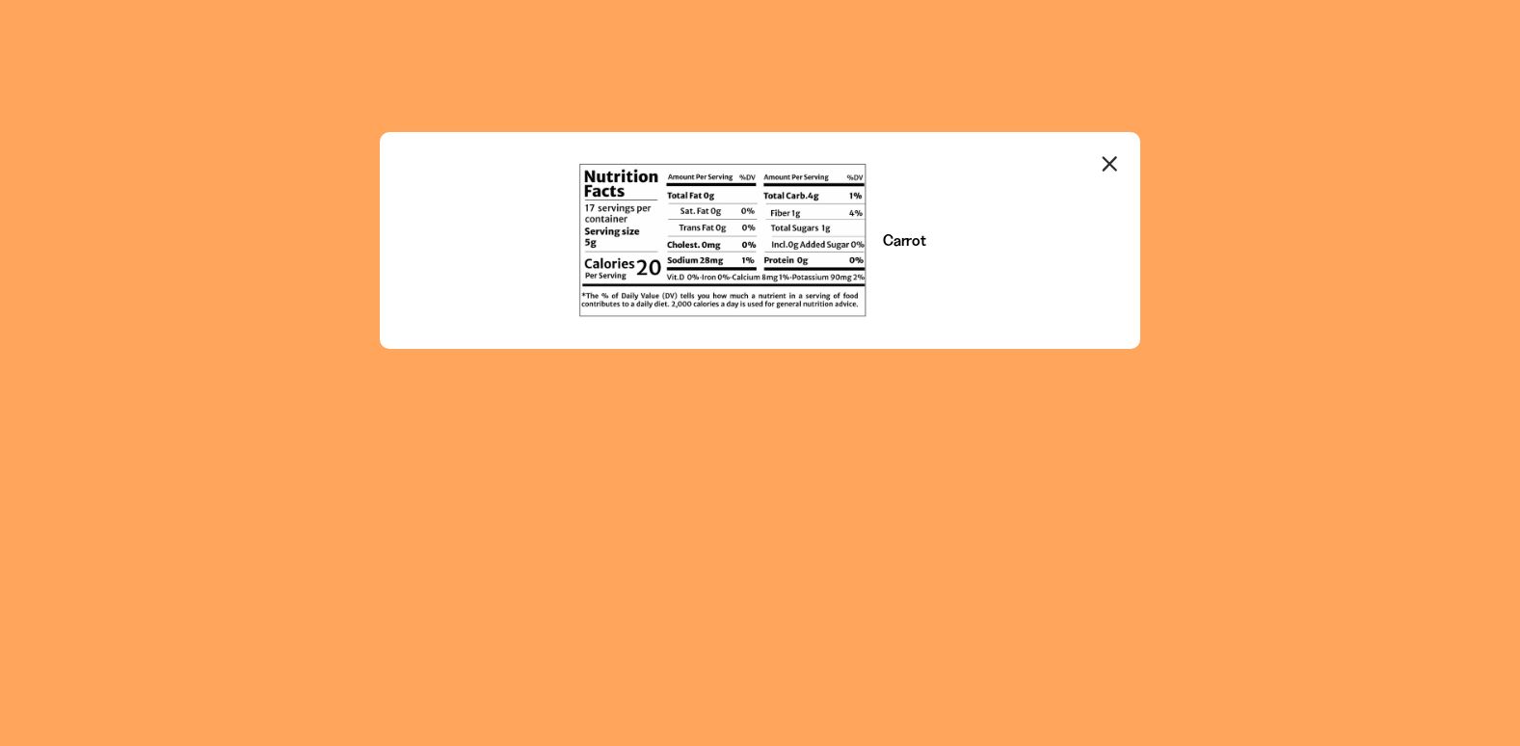
scroll to position [0, 0]
click at [1113, 159] on icon "Close modal" at bounding box center [1109, 163] width 13 height 13
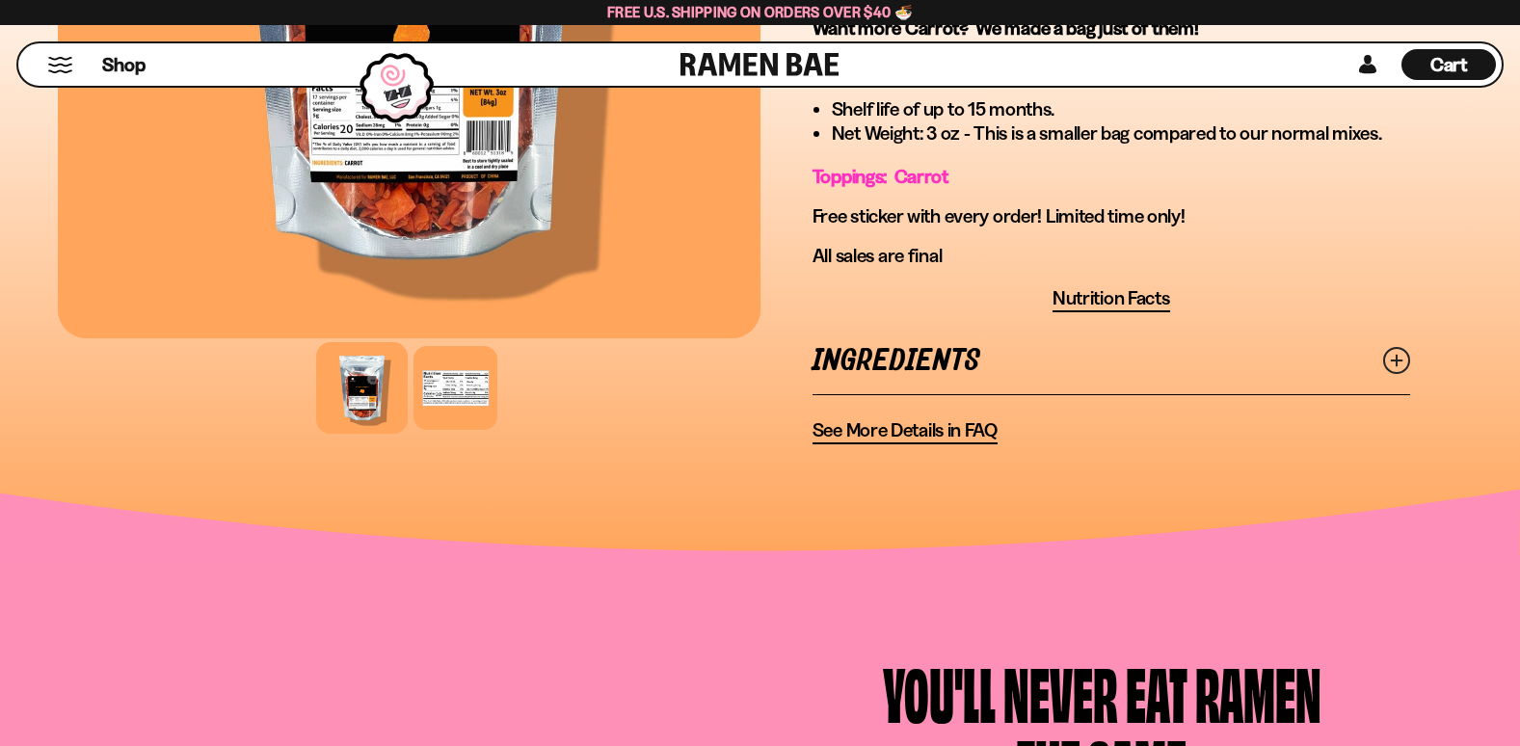
click at [936, 432] on span "See More Details in FAQ" at bounding box center [904, 430] width 185 height 24
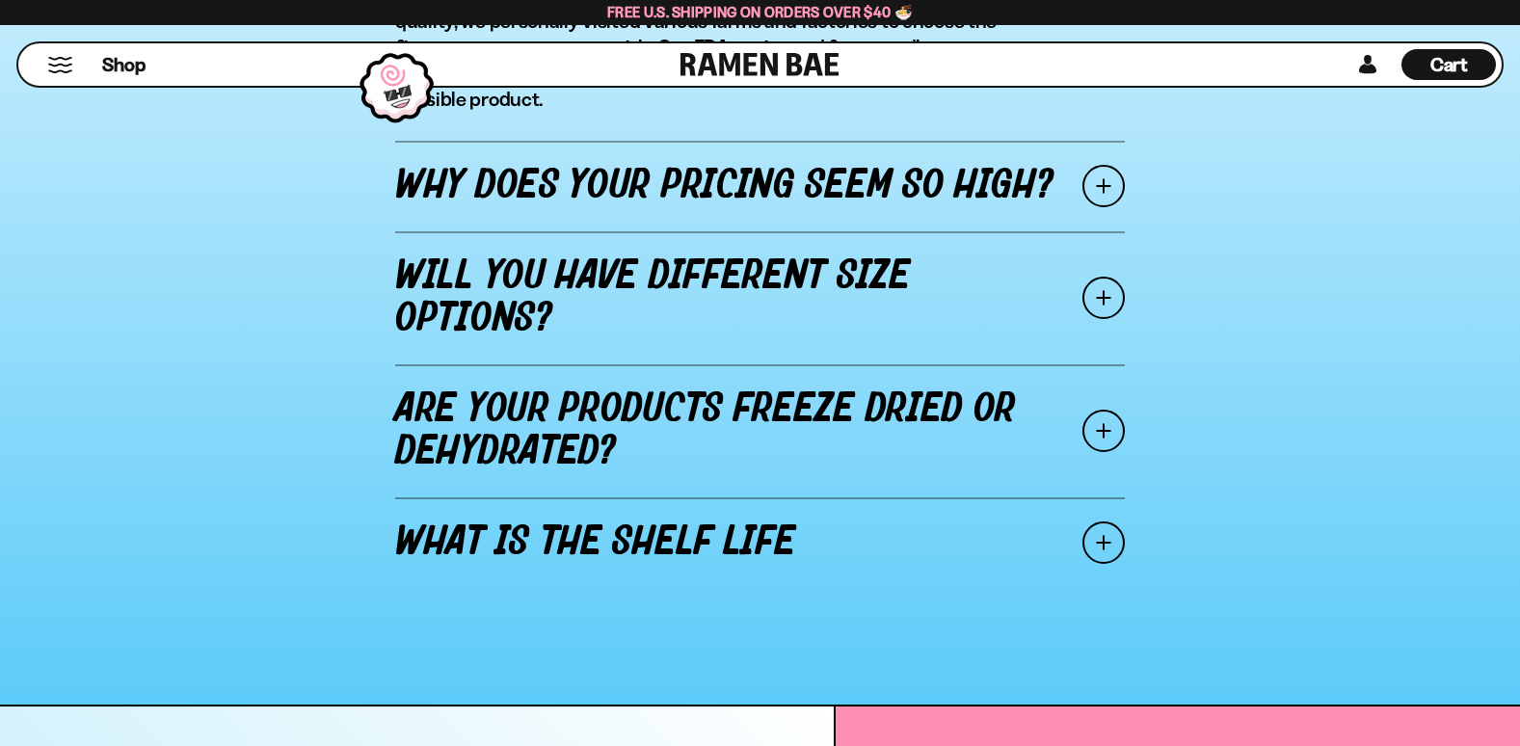
scroll to position [2505, 0]
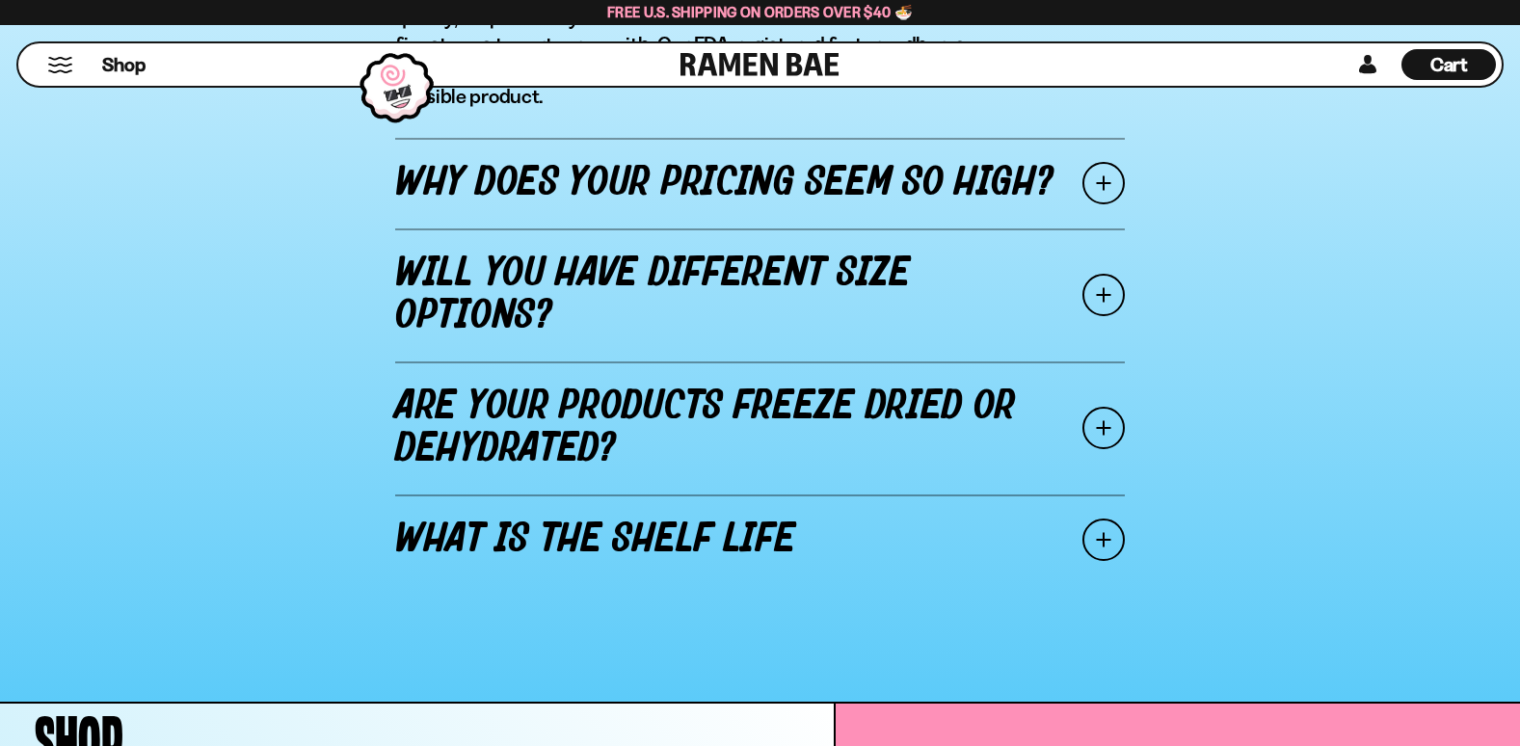
click at [1098, 407] on span at bounding box center [1103, 428] width 42 height 42
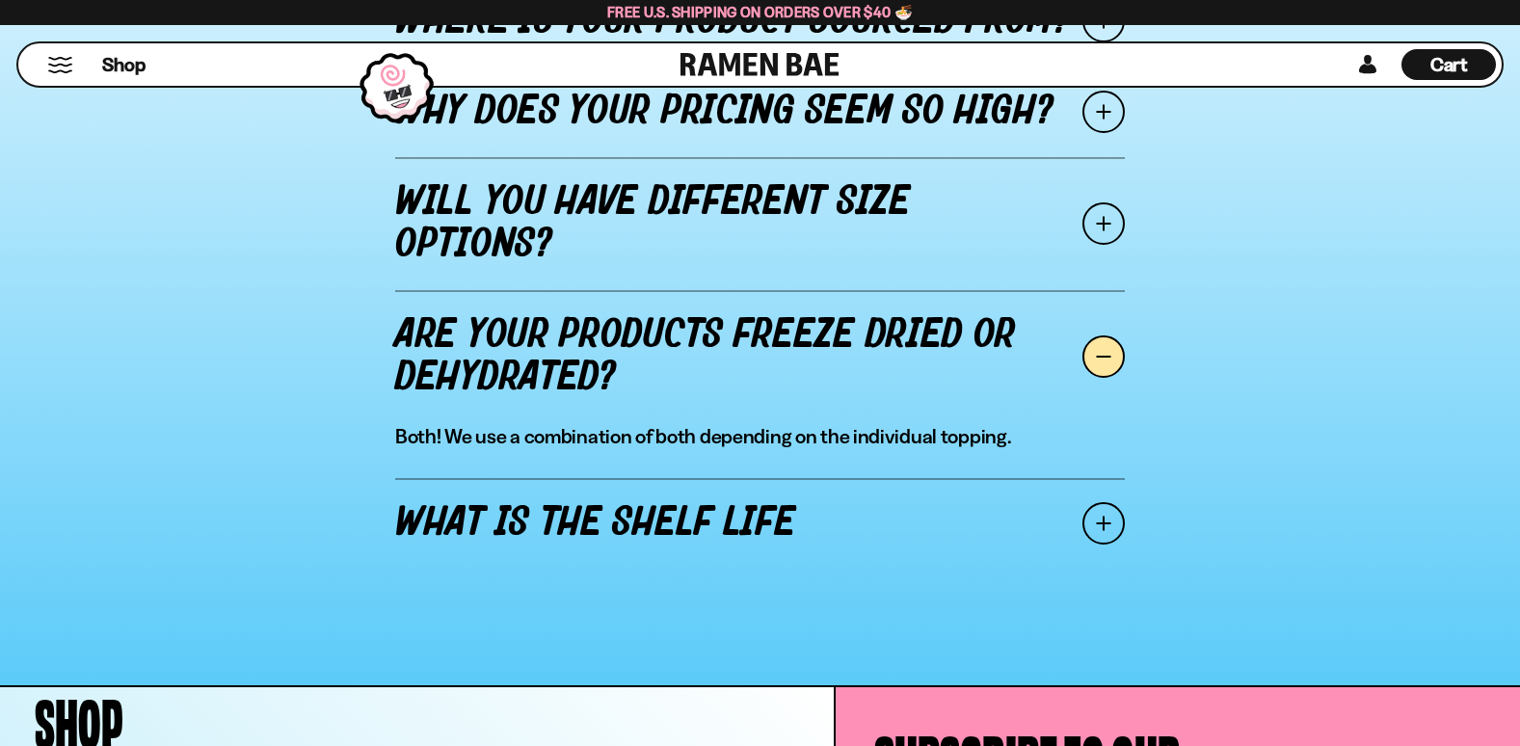
scroll to position [2309, 0]
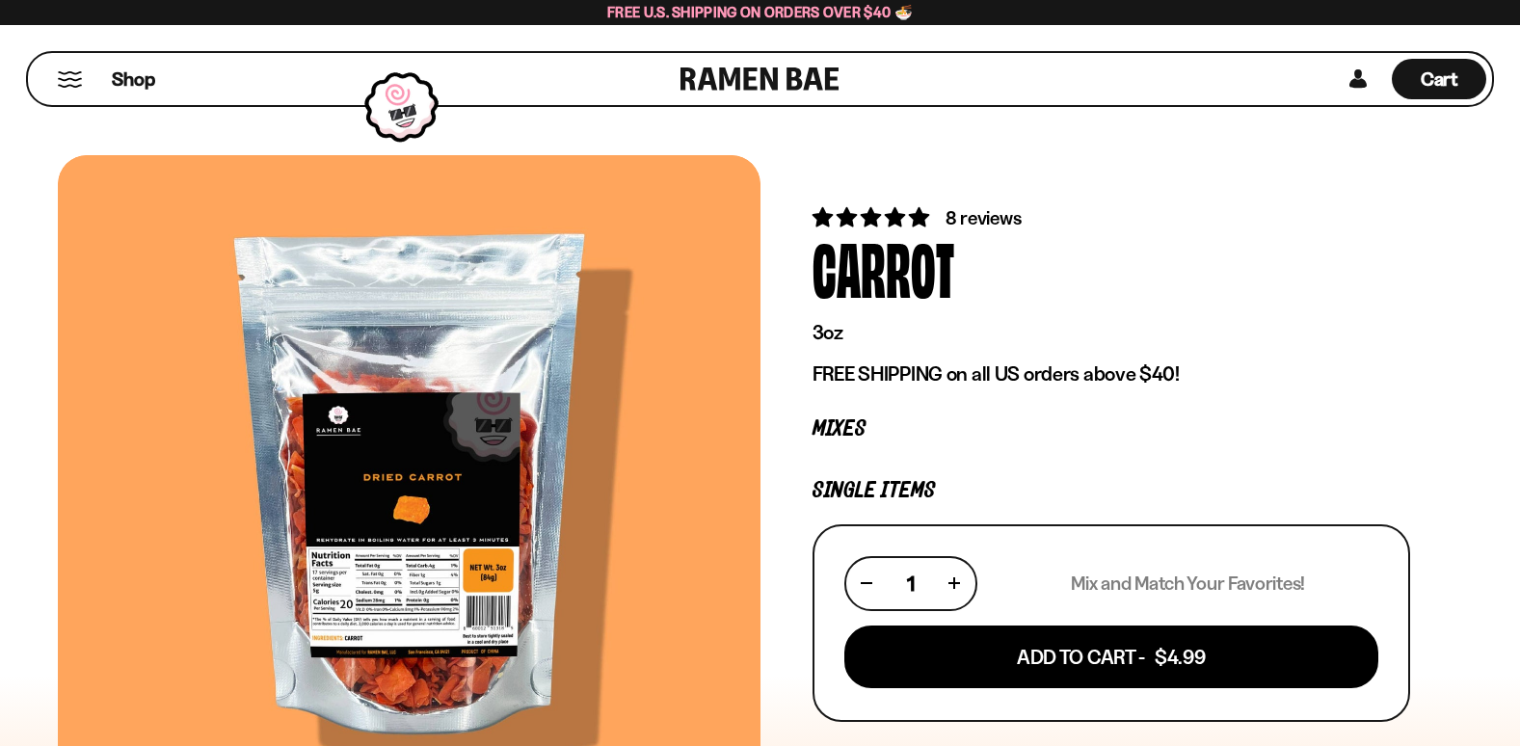
scroll to position [771, 0]
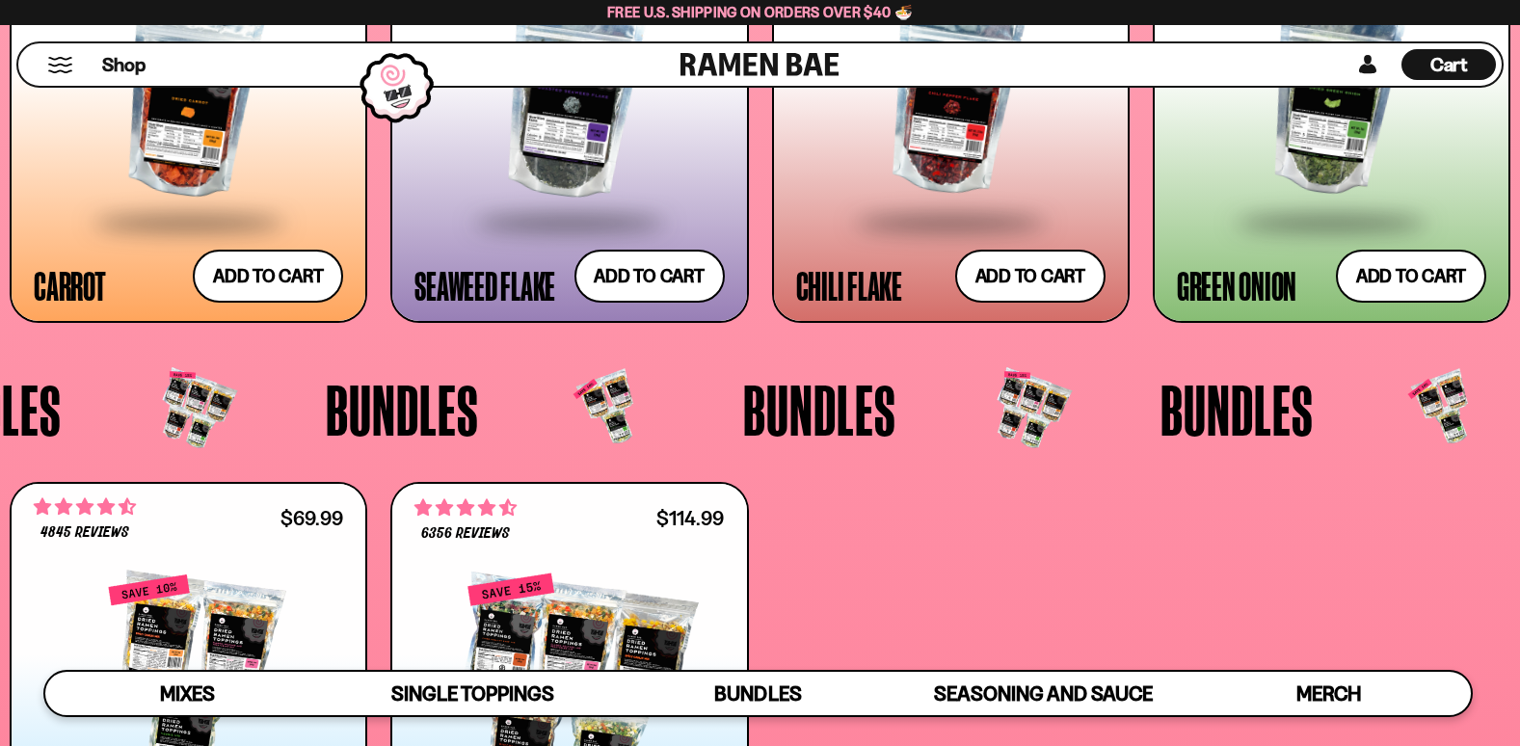
scroll to position [3758, 0]
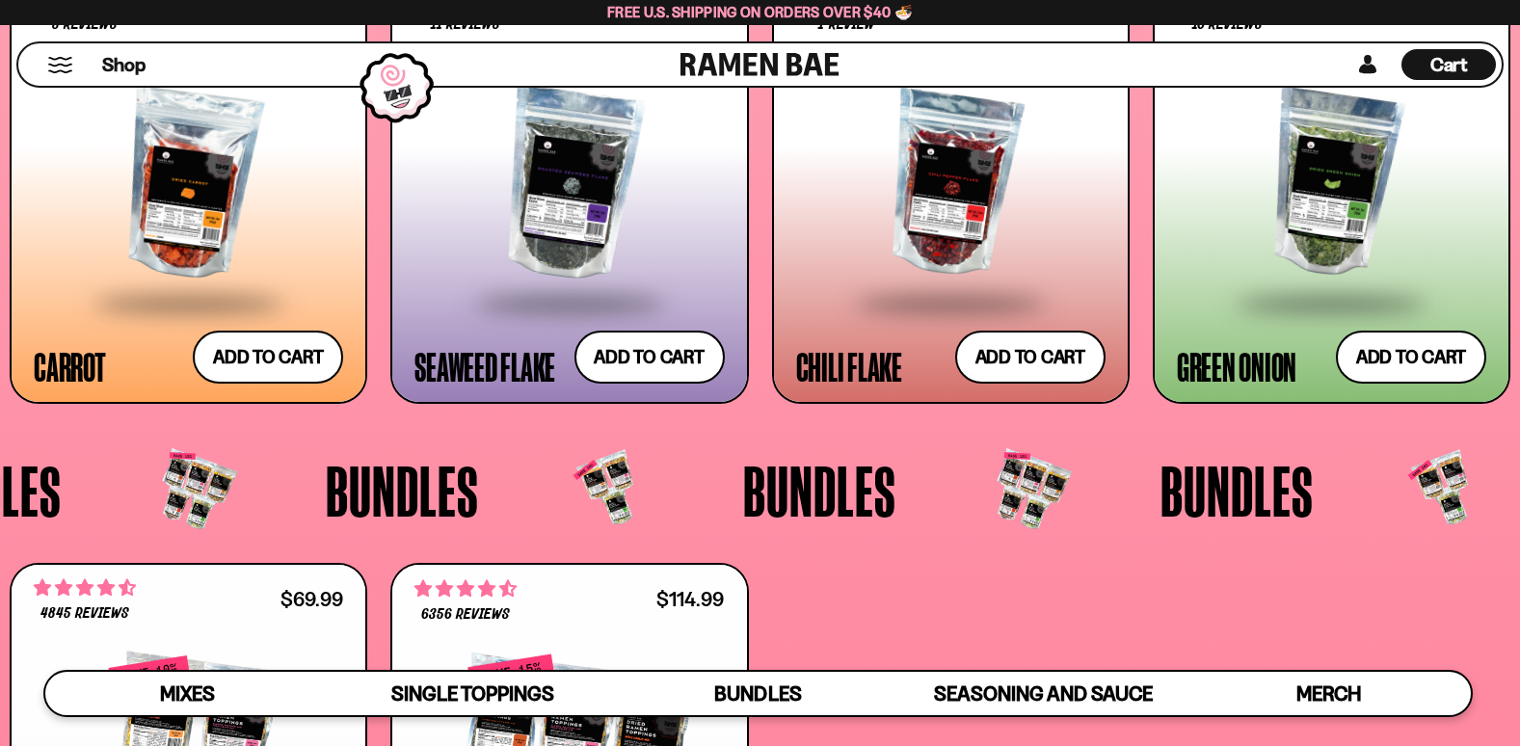
click at [1262, 357] on div "Green Onion" at bounding box center [1235, 366] width 119 height 35
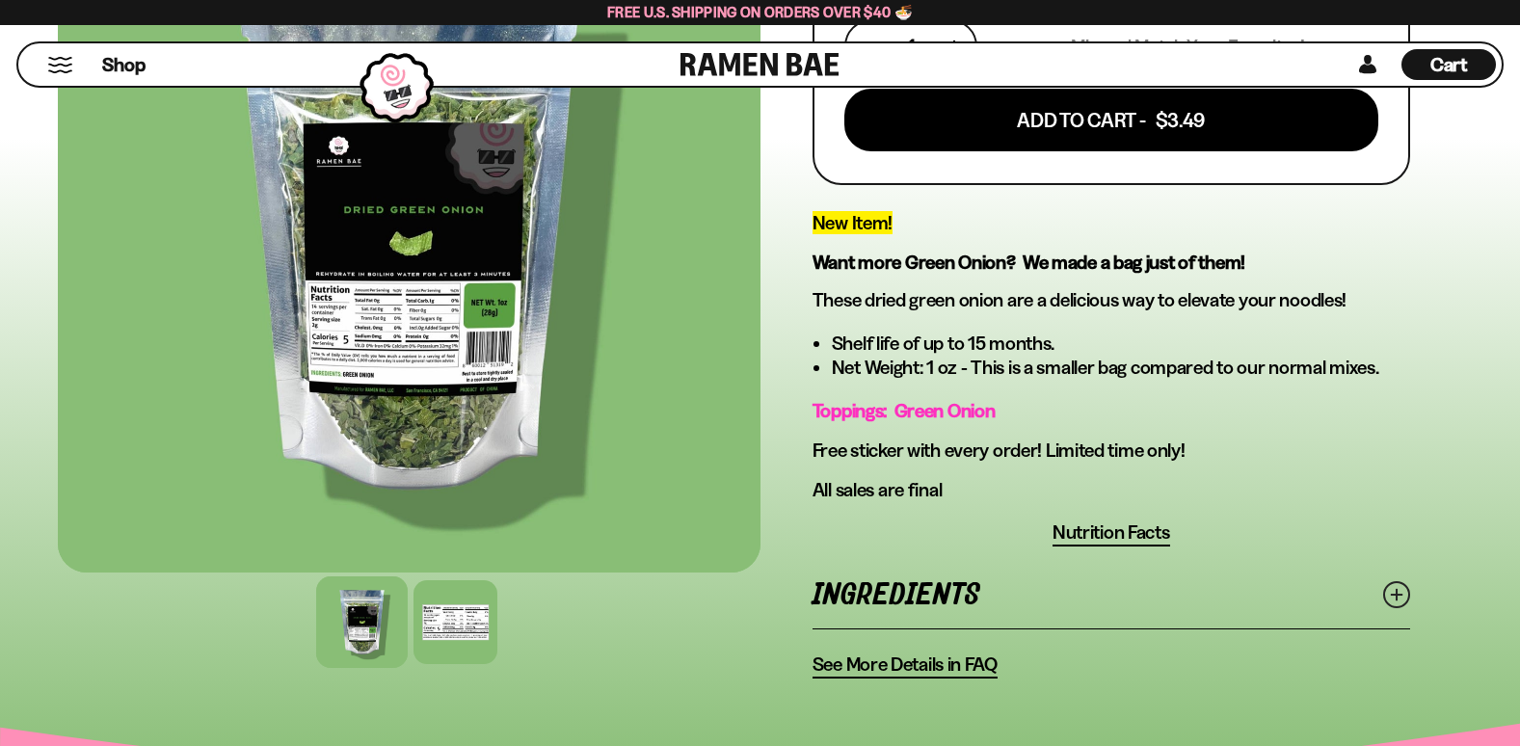
scroll to position [578, 0]
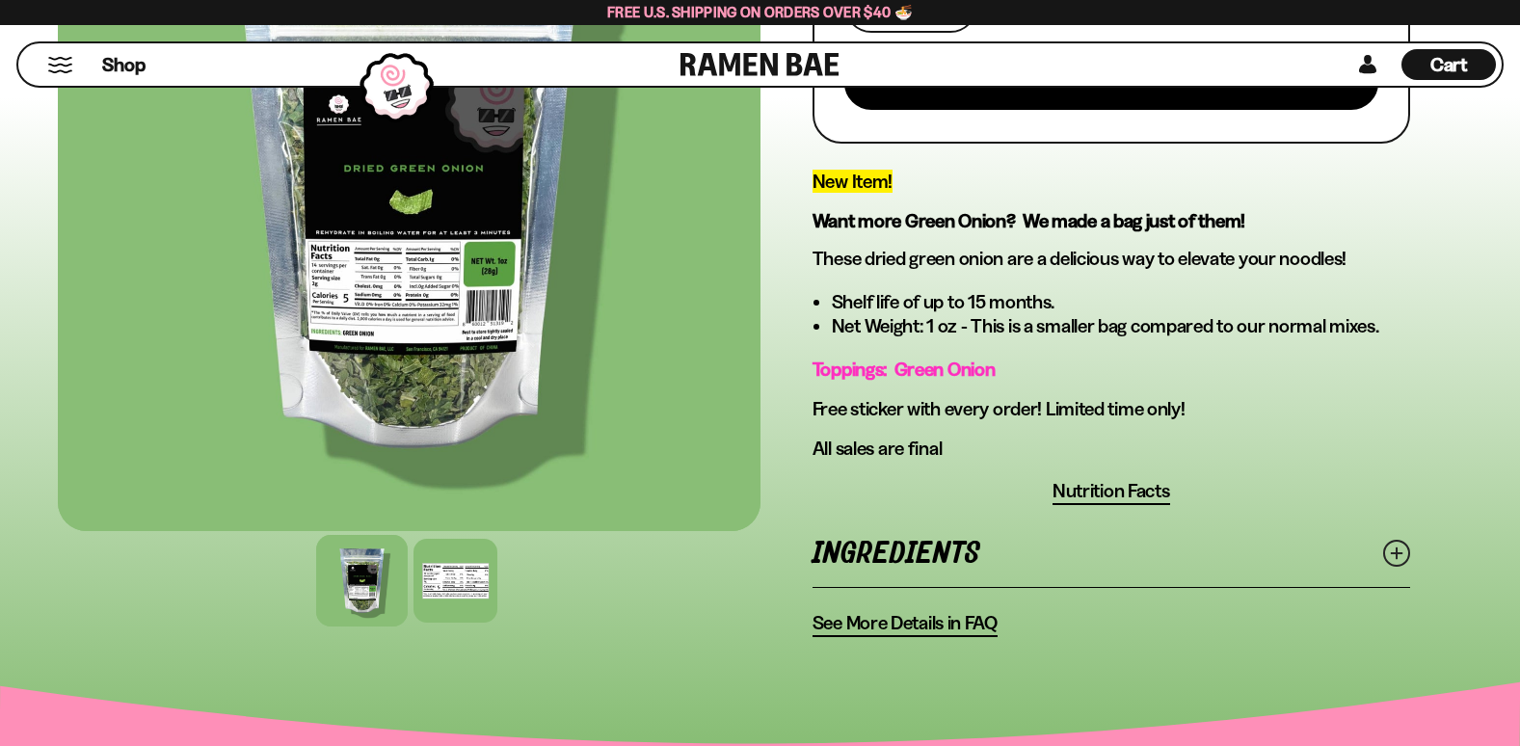
click at [1130, 486] on span "Nutrition Facts" at bounding box center [1111, 491] width 118 height 24
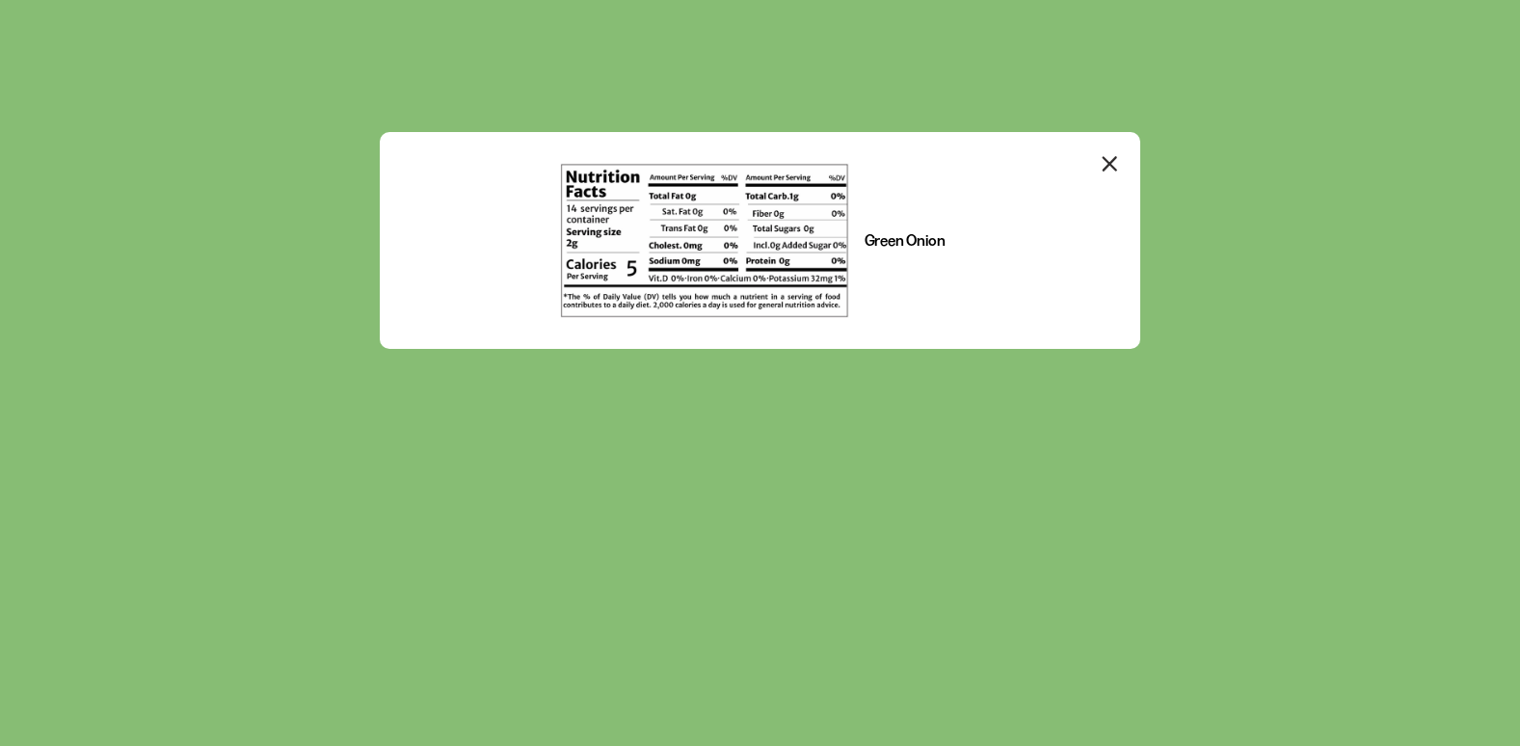
scroll to position [0, 0]
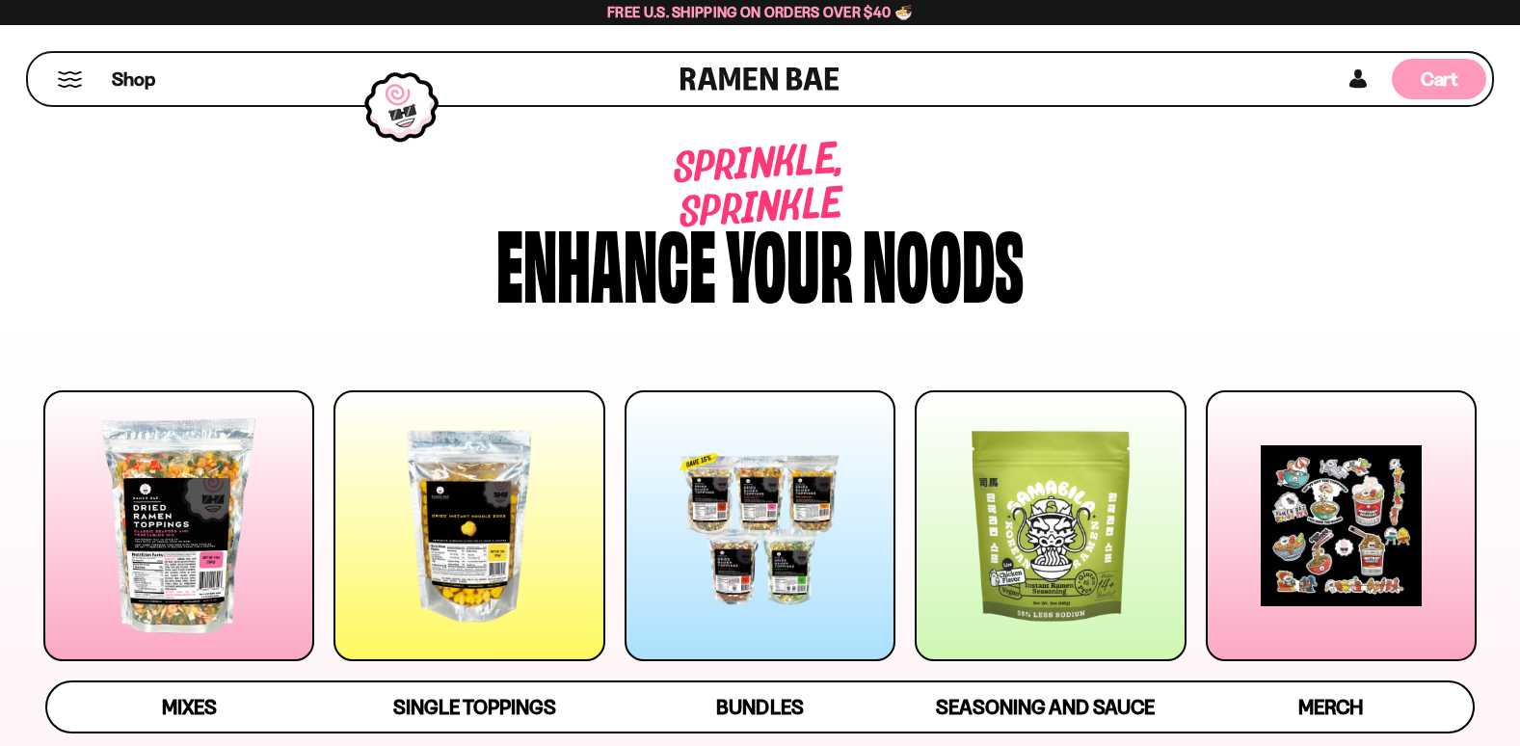
click at [1452, 78] on span "Cart" at bounding box center [1439, 78] width 38 height 23
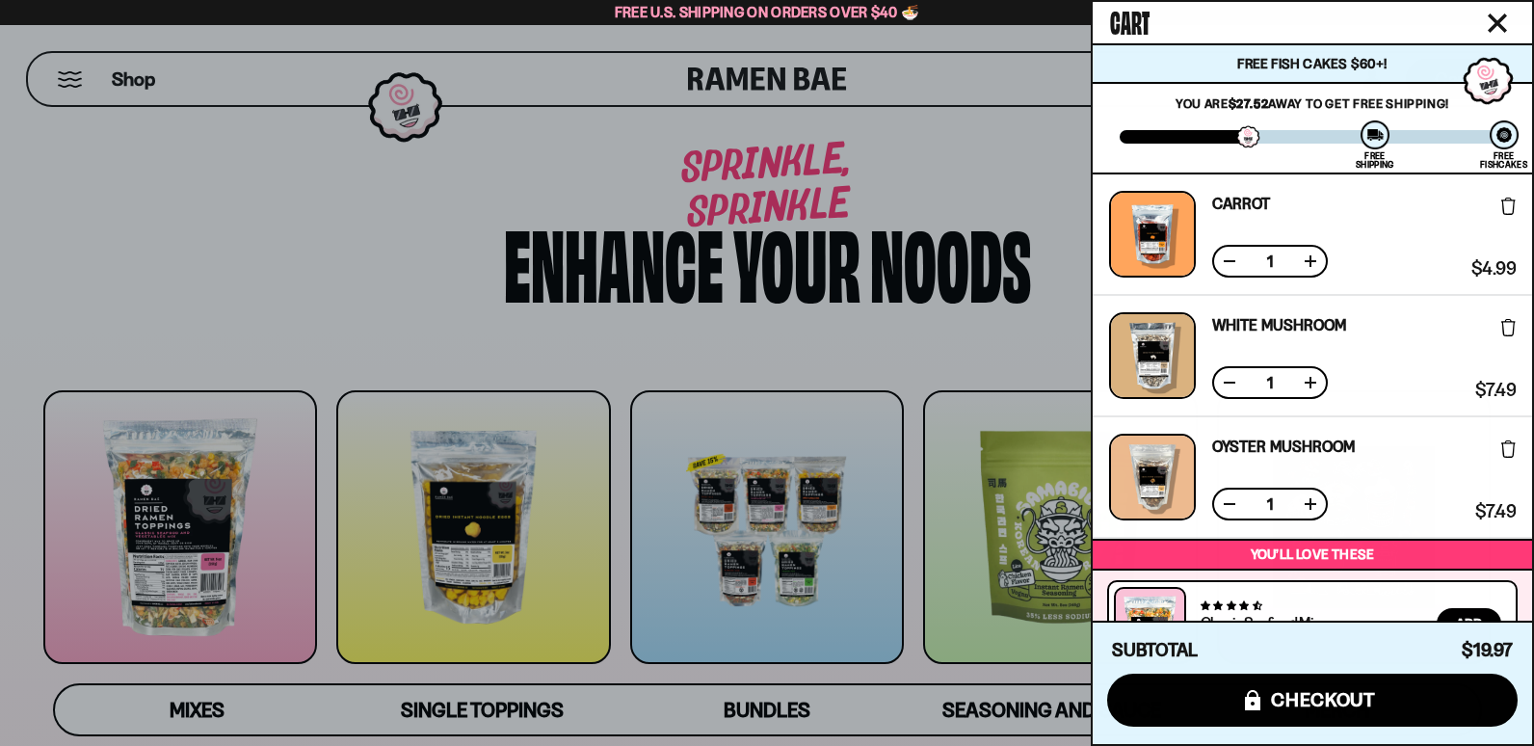
click at [1509, 330] on icon at bounding box center [1508, 327] width 14 height 17
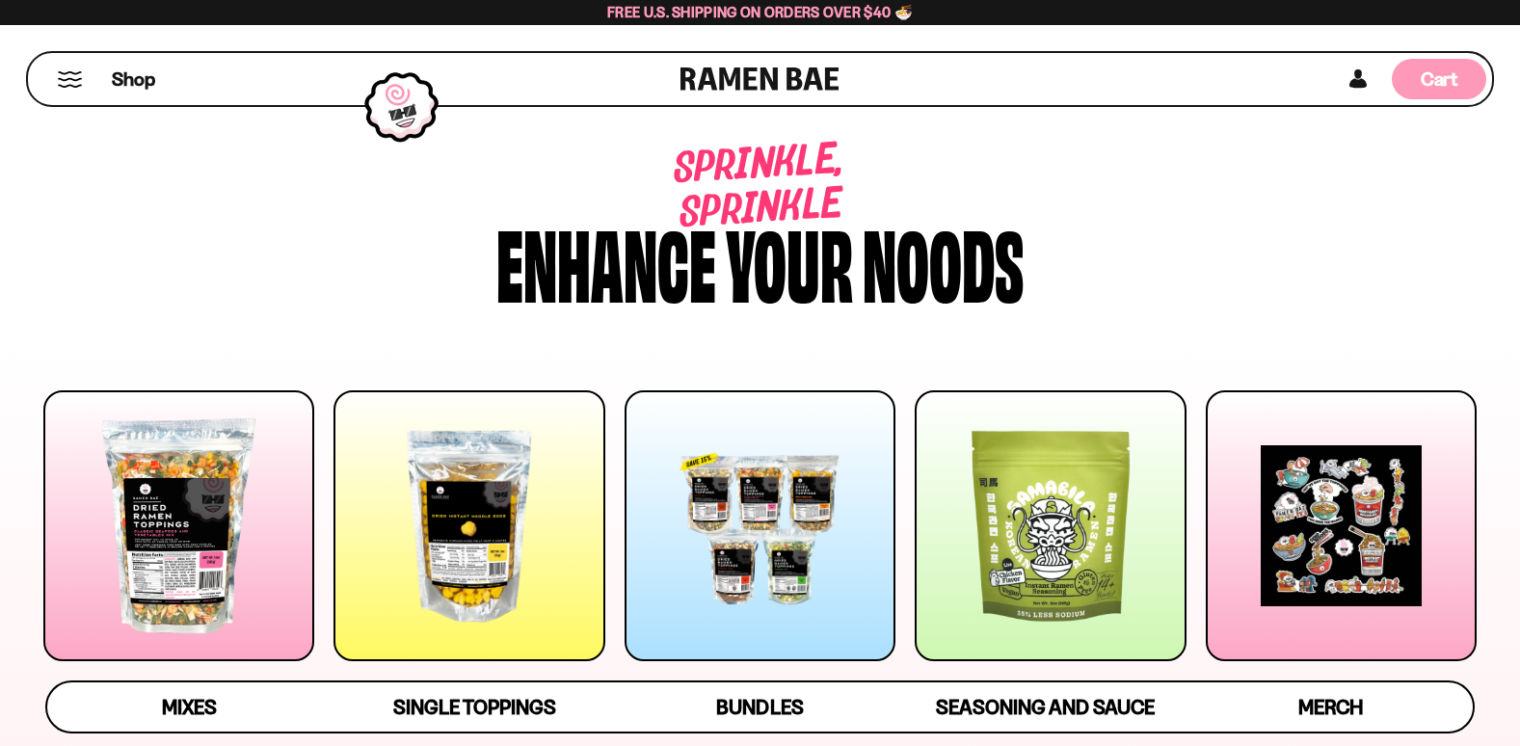
click at [1443, 68] on span "Cart" at bounding box center [1439, 78] width 38 height 23
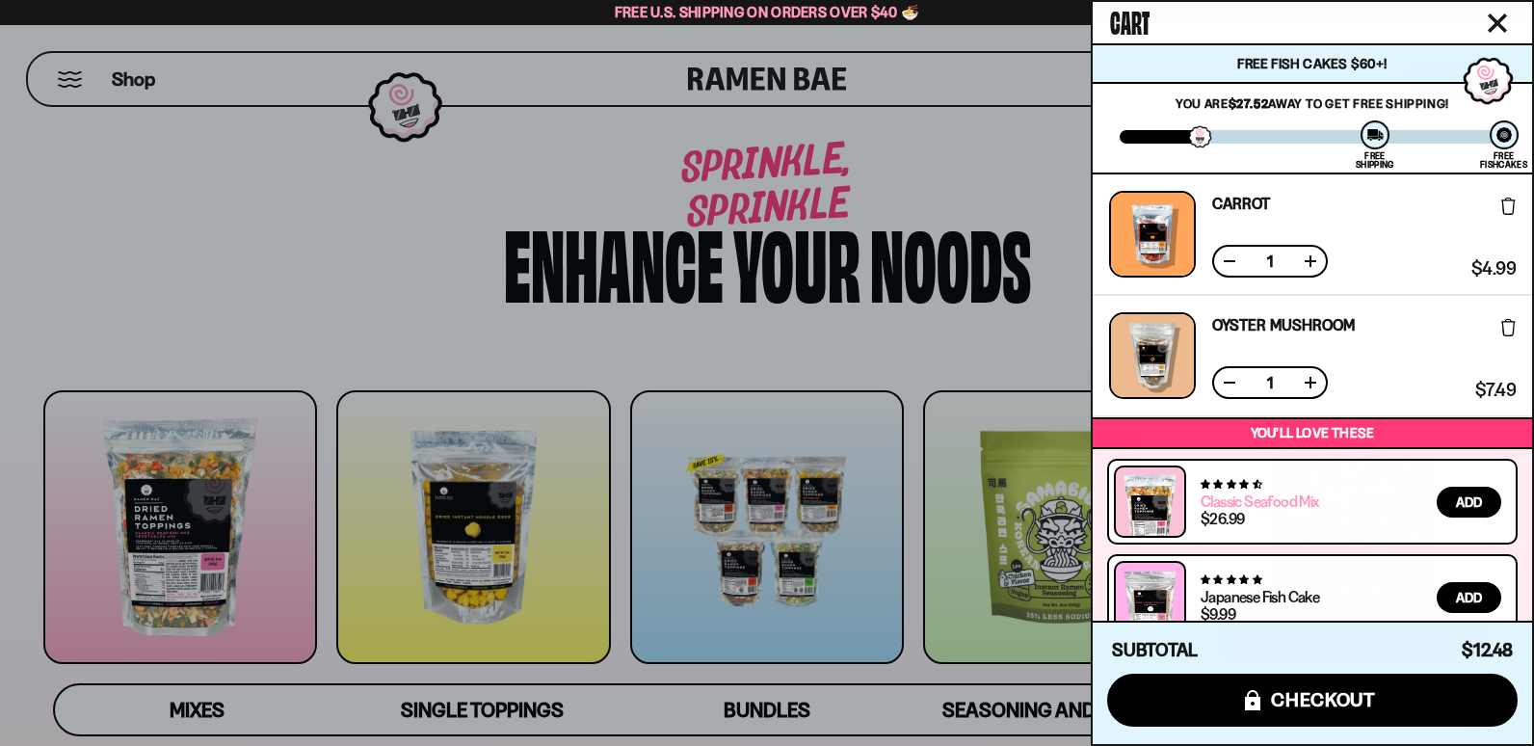
scroll to position [128, 0]
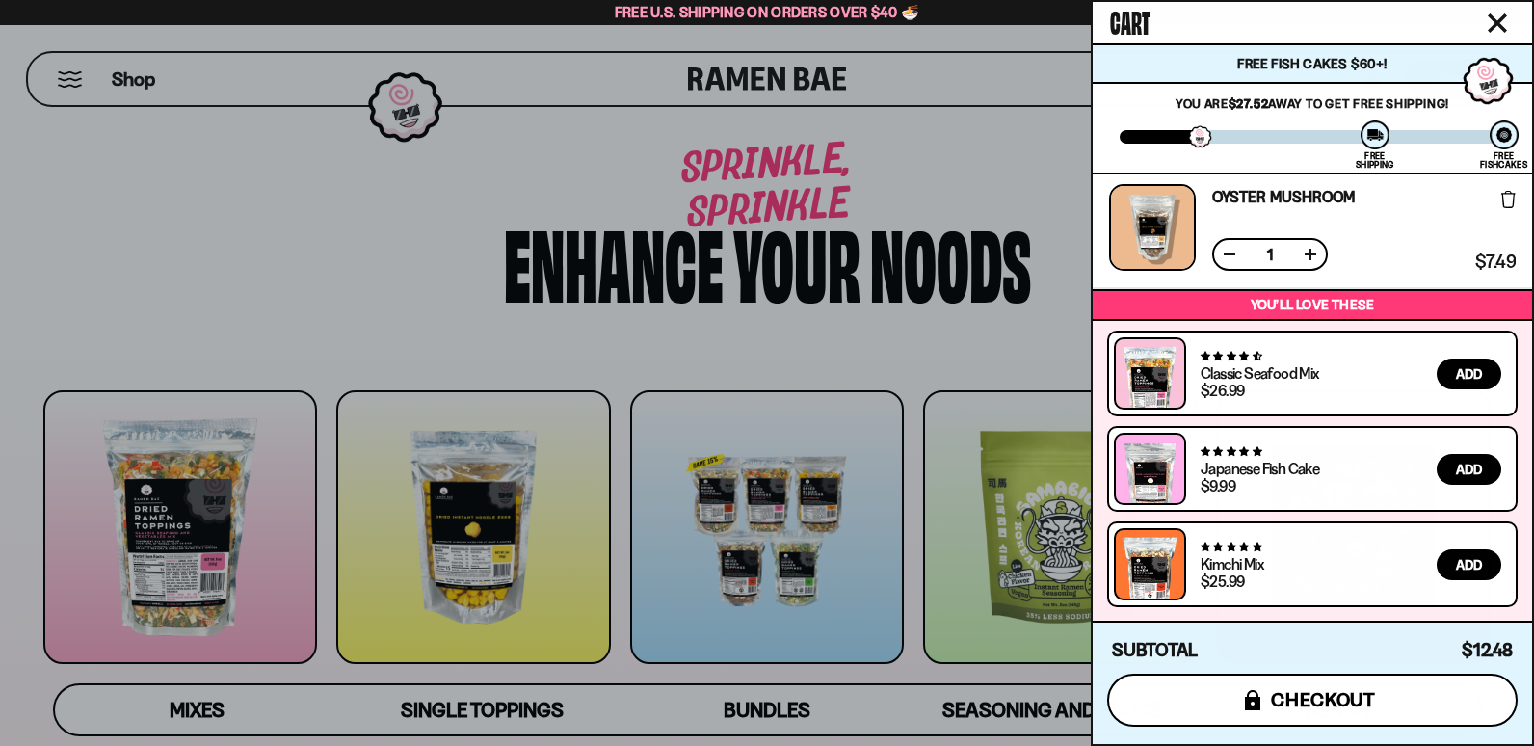
click at [1323, 705] on span "checkout" at bounding box center [1323, 699] width 105 height 21
